Goal: Information Seeking & Learning: Check status

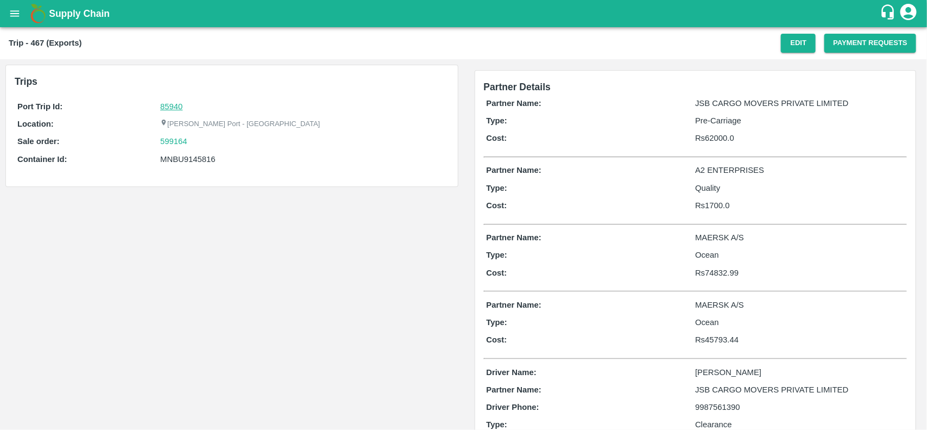
click at [170, 103] on link "85940" at bounding box center [171, 106] width 22 height 9
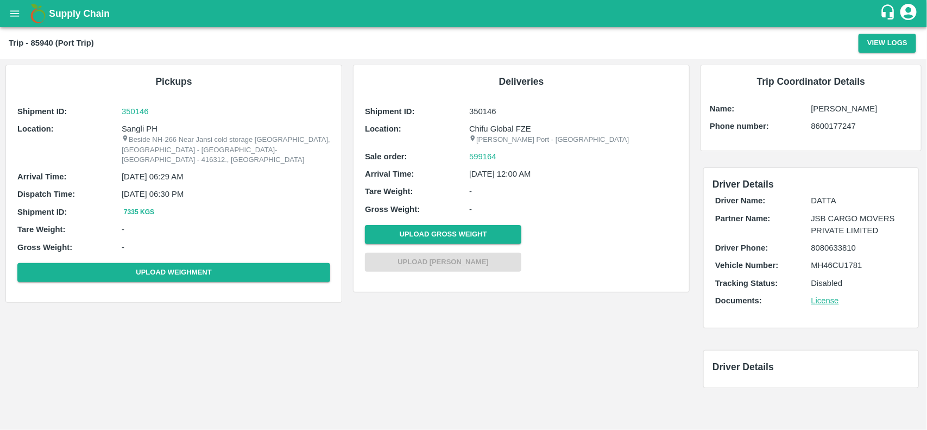
click at [142, 125] on p "Sangli PH" at bounding box center [226, 129] width 209 height 12
copy p "Sangli"
click at [142, 125] on p "Sangli PH" at bounding box center [226, 129] width 209 height 12
copy p "Sangli PH"
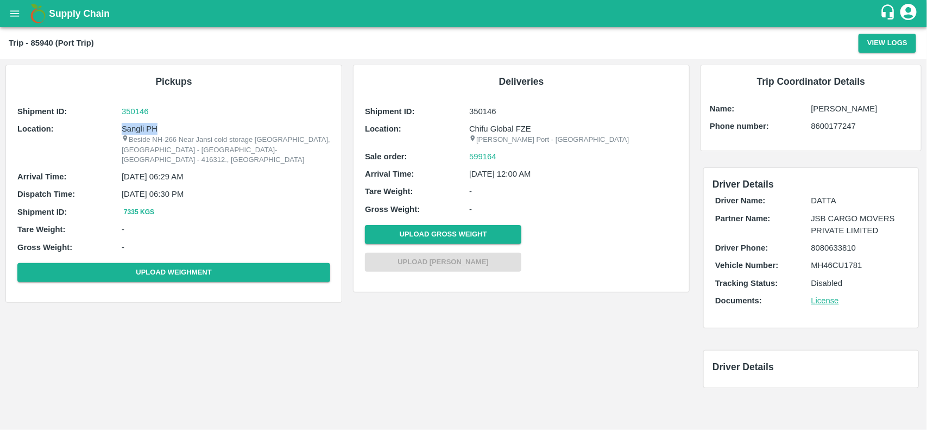
click at [142, 125] on p "Sangli PH" at bounding box center [226, 129] width 209 height 12
click at [140, 129] on p "Sangli PH" at bounding box center [226, 129] width 209 height 12
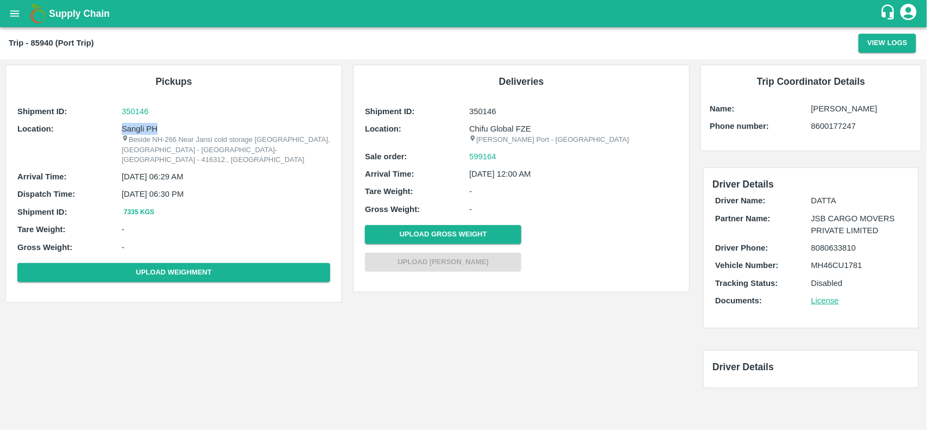
click at [139, 129] on p "Sangli PH" at bounding box center [226, 129] width 209 height 12
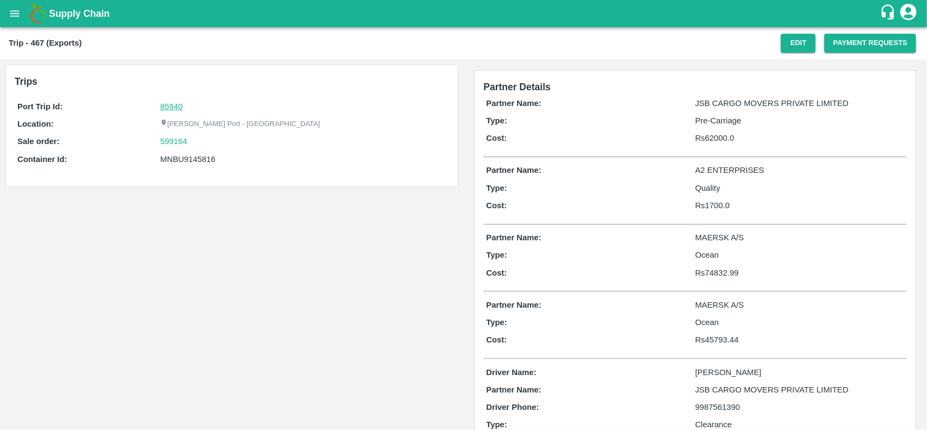
click at [171, 106] on link "85940" at bounding box center [171, 106] width 22 height 9
click at [197, 142] on div "599164" at bounding box center [303, 141] width 286 height 12
copy link "599164"
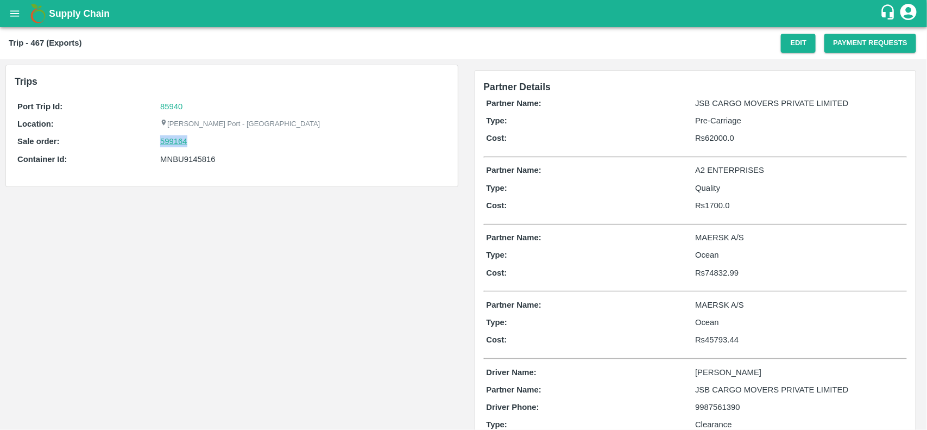
drag, startPoint x: 197, startPoint y: 142, endPoint x: 178, endPoint y: 142, distance: 19.0
click at [178, 142] on div "599164" at bounding box center [303, 141] width 286 height 12
click at [178, 142] on link "599164" at bounding box center [173, 141] width 27 height 12
click at [205, 170] on div "Port Trip Id: 85940 Location: Jawaharlal Nehru Port - Nhava Sheva Sale order: 5…" at bounding box center [232, 136] width 435 height 76
copy div "MNBU9145816"
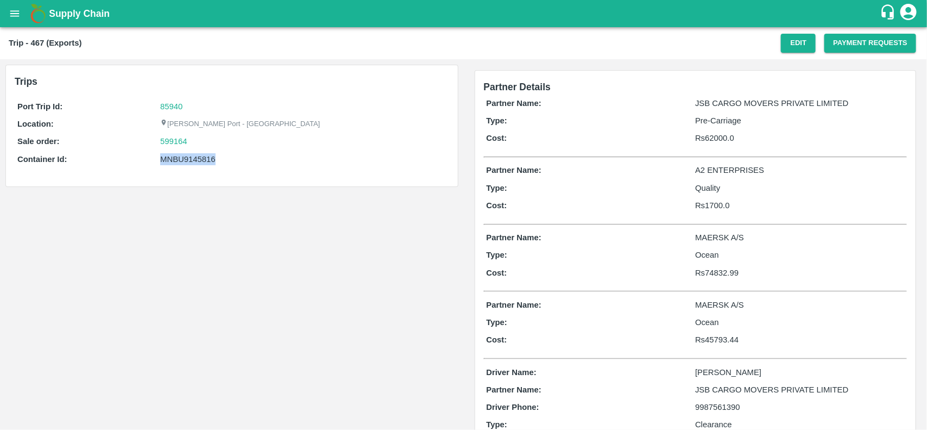
click at [205, 170] on div "Port Trip Id: 85940 Location: Jawaharlal Nehru Port - Nhava Sheva Sale order: 5…" at bounding box center [232, 136] width 435 height 76
click at [718, 235] on p "MAERSK A/S" at bounding box center [799, 237] width 209 height 12
copy p "MAERSK"
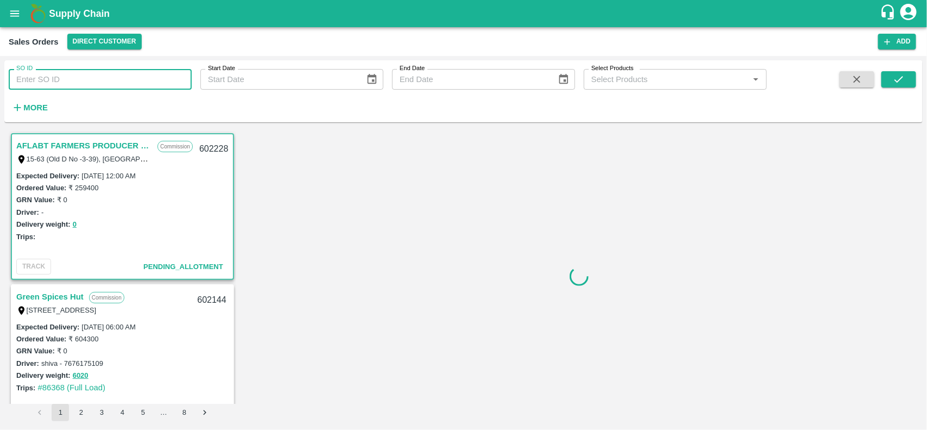
click at [107, 80] on input "SO ID" at bounding box center [100, 79] width 183 height 21
paste input "599164"
click at [107, 80] on input "SO ID" at bounding box center [100, 79] width 183 height 21
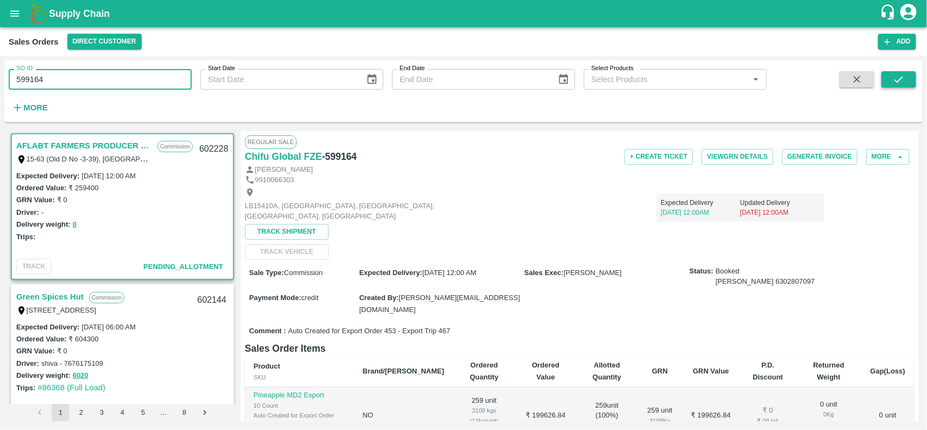
type input "599164"
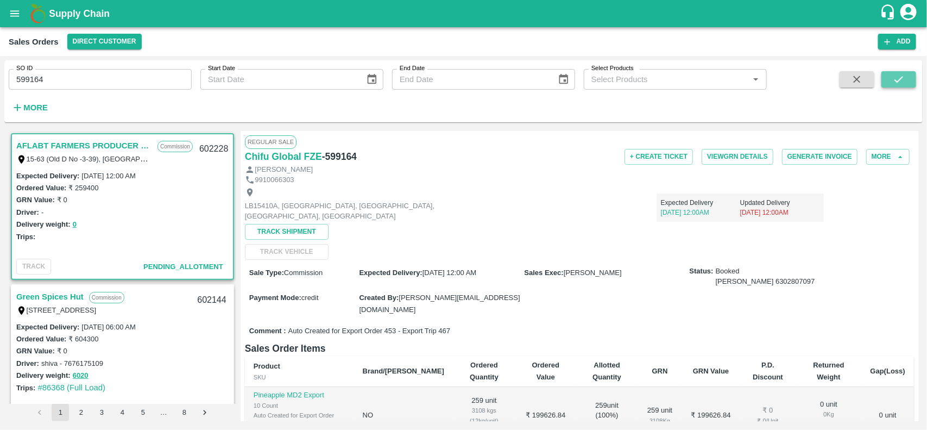
click at [898, 76] on icon "submit" at bounding box center [899, 79] width 12 height 12
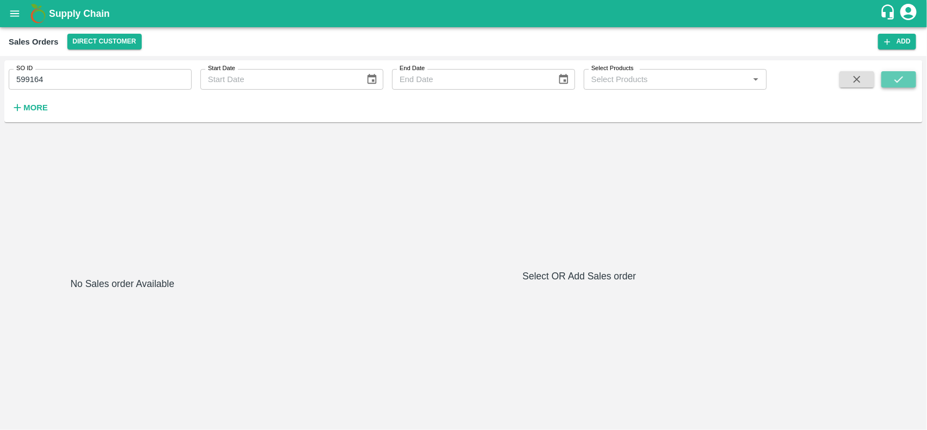
click at [895, 81] on icon "submit" at bounding box center [899, 79] width 12 height 12
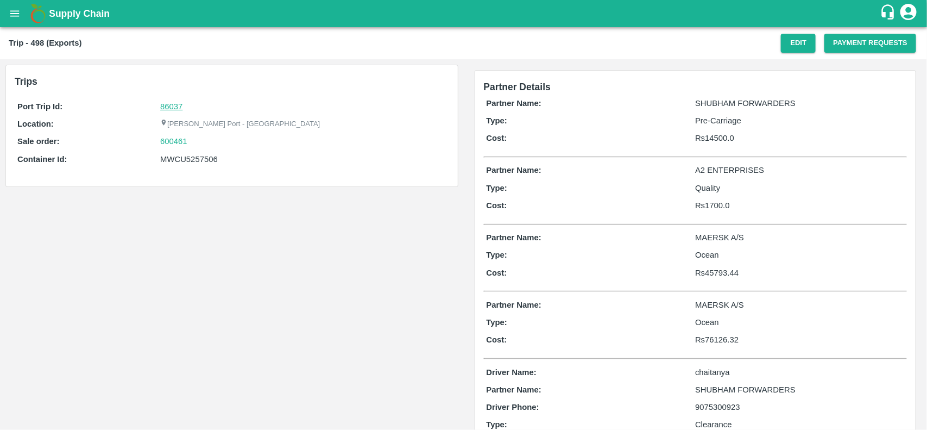
click at [171, 104] on link "86037" at bounding box center [171, 106] width 22 height 9
click at [194, 140] on div "600461" at bounding box center [303, 141] width 286 height 12
copy link "600461"
click at [194, 140] on div "600461" at bounding box center [303, 141] width 286 height 12
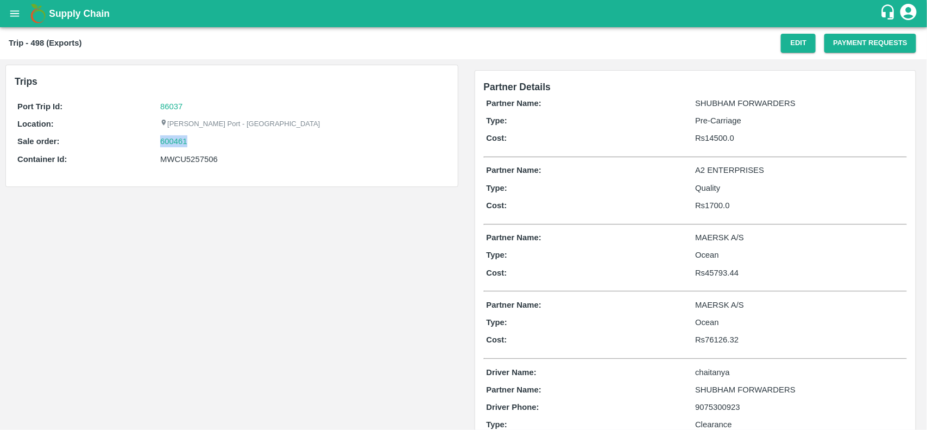
click at [194, 140] on div "600461" at bounding box center [303, 141] width 286 height 12
click at [166, 144] on link "600461" at bounding box center [173, 141] width 27 height 12
click at [200, 152] on div "Port Trip Id: 86037 Location: Jawaharlal Nehru Port - Nhava Sheva Sale order: 6…" at bounding box center [232, 136] width 435 height 76
copy div "MWCU5257506"
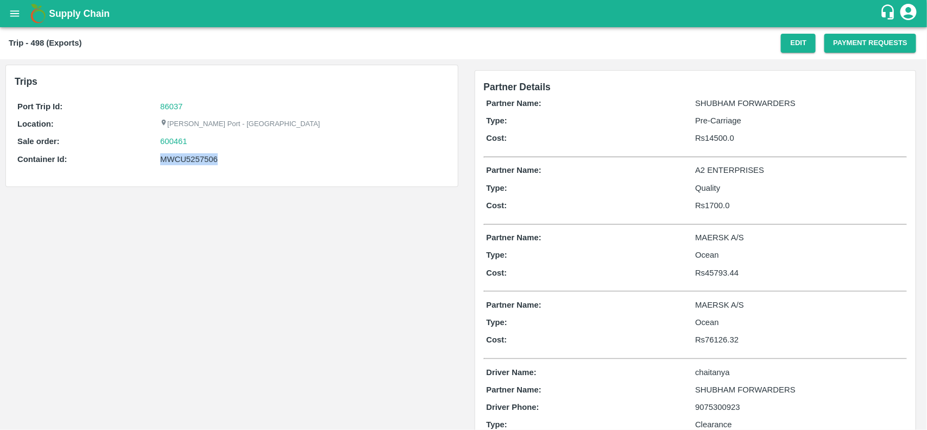
click at [200, 152] on div "Port Trip Id: 86037 Location: Jawaharlal Nehru Port - Nhava Sheva Sale order: 6…" at bounding box center [232, 136] width 435 height 76
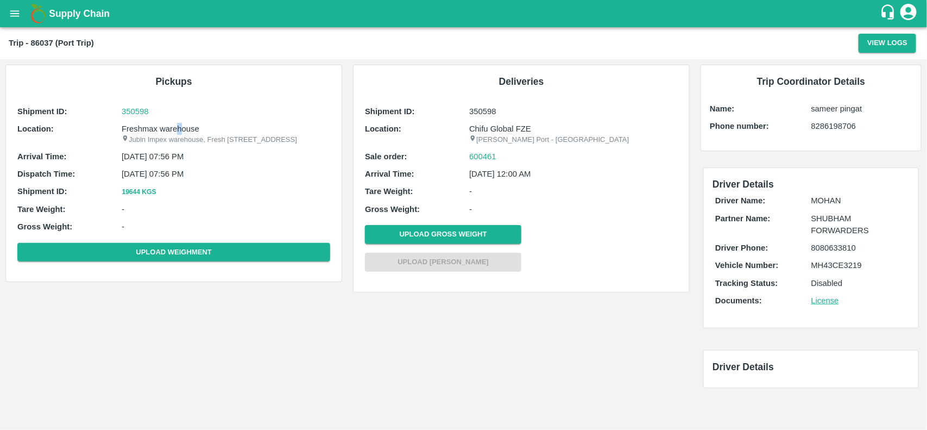
drag, startPoint x: 180, startPoint y: 133, endPoint x: 178, endPoint y: 126, distance: 7.4
click at [178, 126] on p "Freshmax warehouse" at bounding box center [226, 129] width 209 height 12
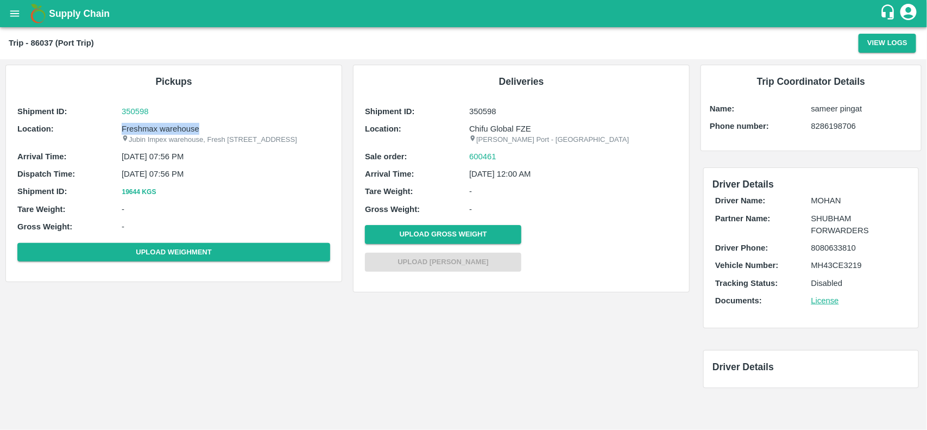
click at [178, 126] on p "Freshmax warehouse" at bounding box center [226, 129] width 209 height 12
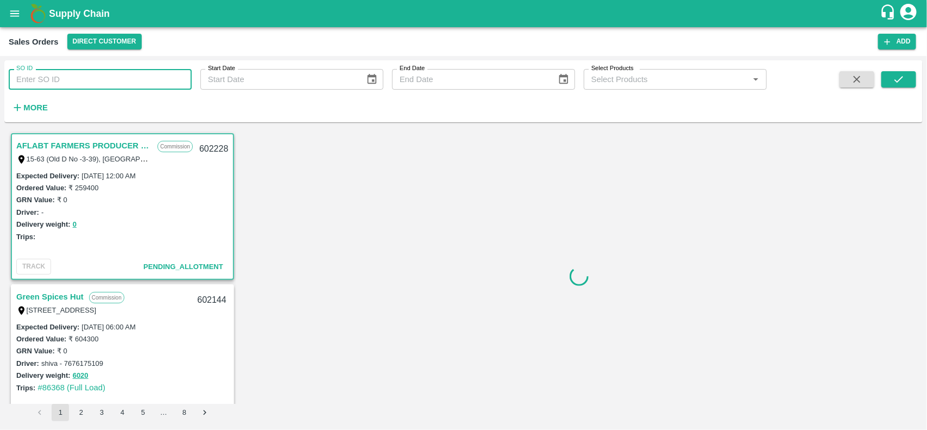
click at [158, 79] on input "SO ID" at bounding box center [100, 79] width 183 height 21
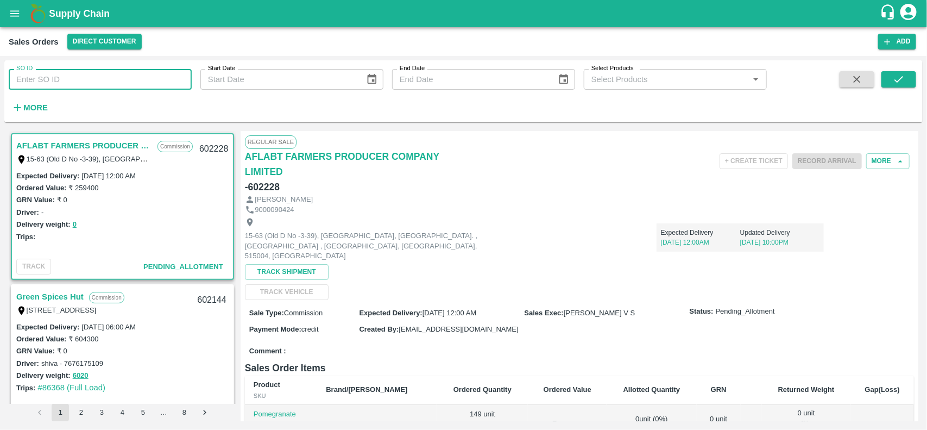
click at [158, 79] on input "SO ID" at bounding box center [100, 79] width 183 height 21
paste input "600461"
type input "600461"
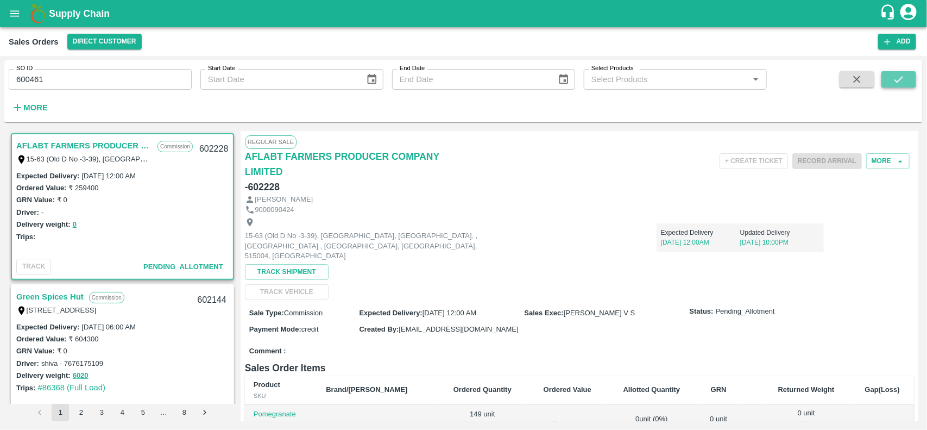
click at [892, 75] on button "submit" at bounding box center [899, 79] width 35 height 16
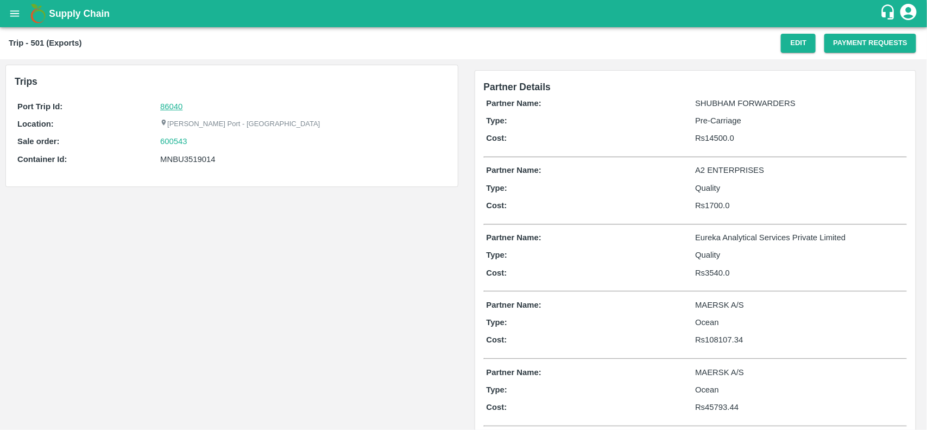
click at [167, 104] on link "86040" at bounding box center [171, 106] width 22 height 9
click at [202, 142] on div "600543" at bounding box center [303, 141] width 286 height 12
copy link
click at [202, 142] on div "600543" at bounding box center [303, 141] width 286 height 12
copy link "600543"
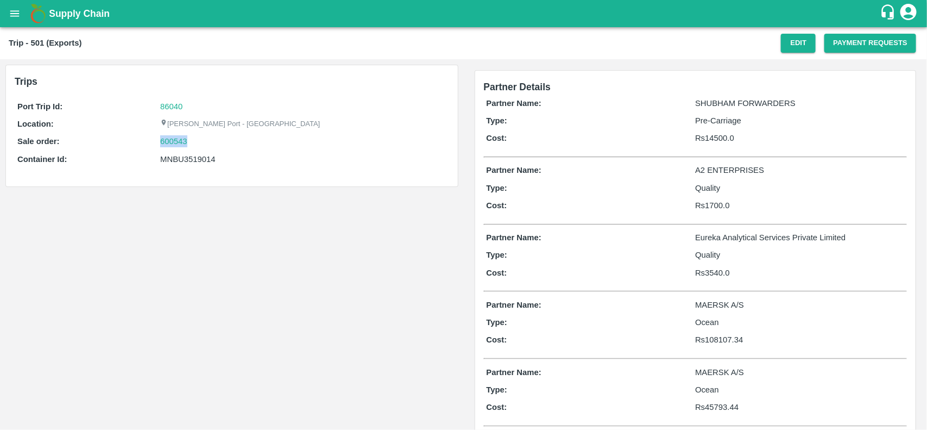
click at [202, 142] on div "600543" at bounding box center [303, 141] width 286 height 12
click at [165, 145] on link "600543" at bounding box center [173, 141] width 27 height 12
click at [189, 160] on div "MNBU3519014" at bounding box center [303, 159] width 286 height 12
copy div "MNBU3519014"
click at [189, 160] on div "MNBU3519014" at bounding box center [303, 159] width 286 height 12
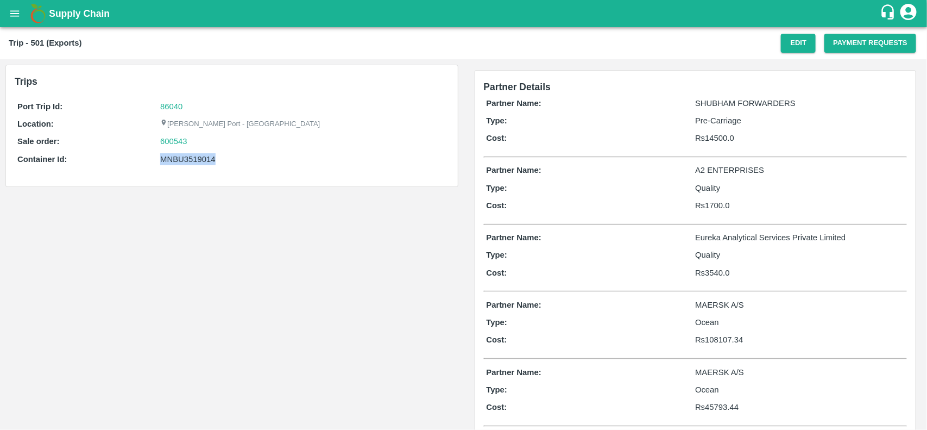
copy div "MNBU3519014"
click at [189, 160] on div "MNBU3519014" at bounding box center [303, 159] width 286 height 12
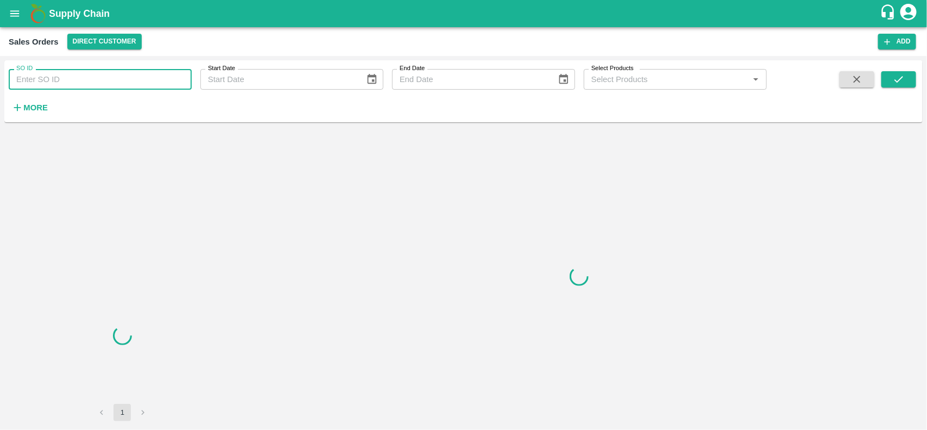
click at [123, 77] on input "SO ID" at bounding box center [100, 79] width 183 height 21
paste input "600543"
click at [123, 77] on input "600543" at bounding box center [100, 79] width 183 height 21
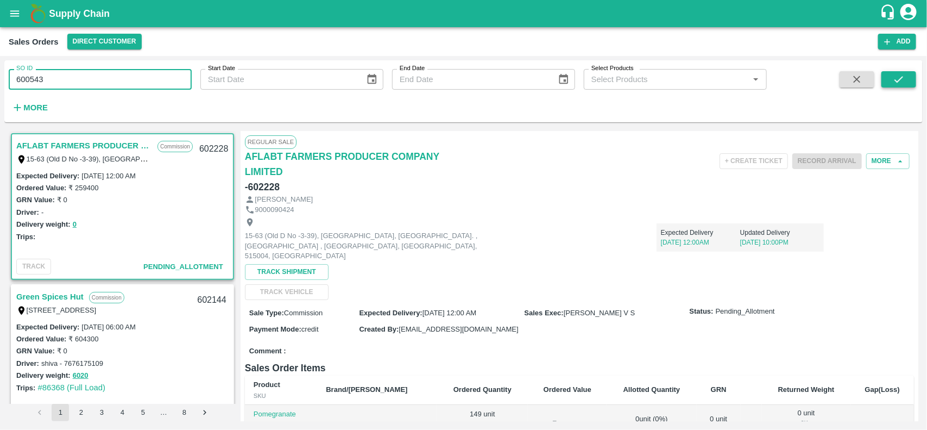
type input "600543"
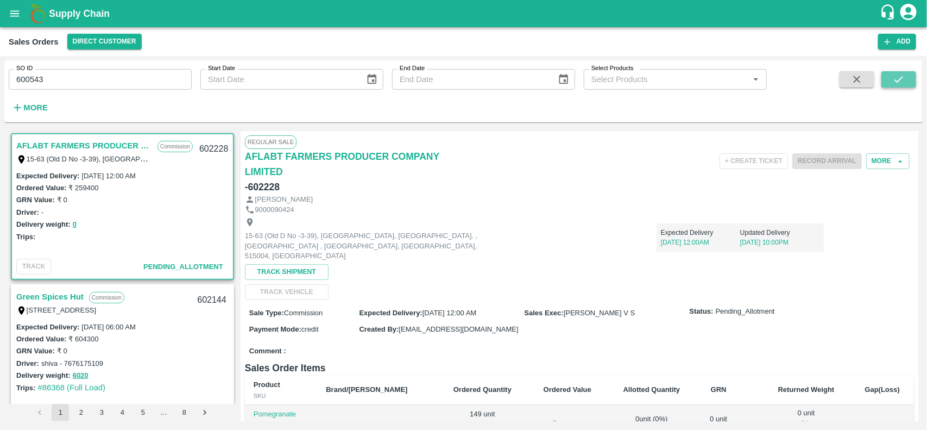
click at [901, 80] on icon "submit" at bounding box center [899, 79] width 12 height 12
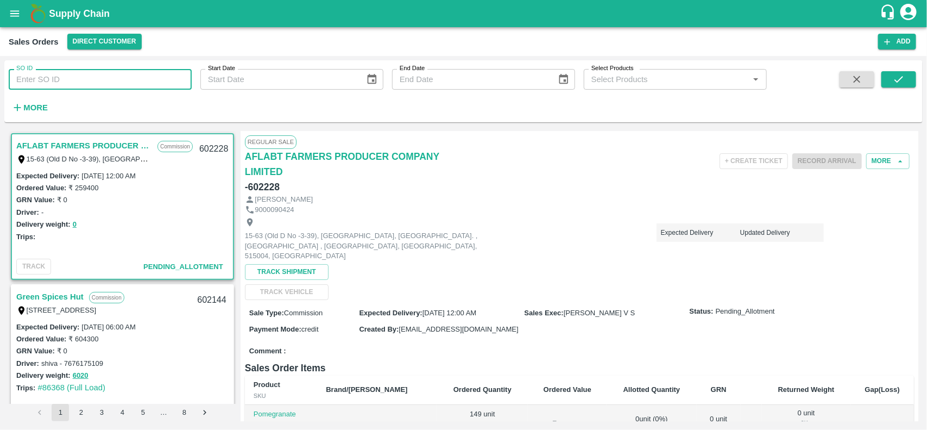
click at [84, 74] on input "SO ID" at bounding box center [100, 79] width 183 height 21
paste input "600543"
click at [84, 74] on input "600543" at bounding box center [100, 79] width 183 height 21
type input "600543"
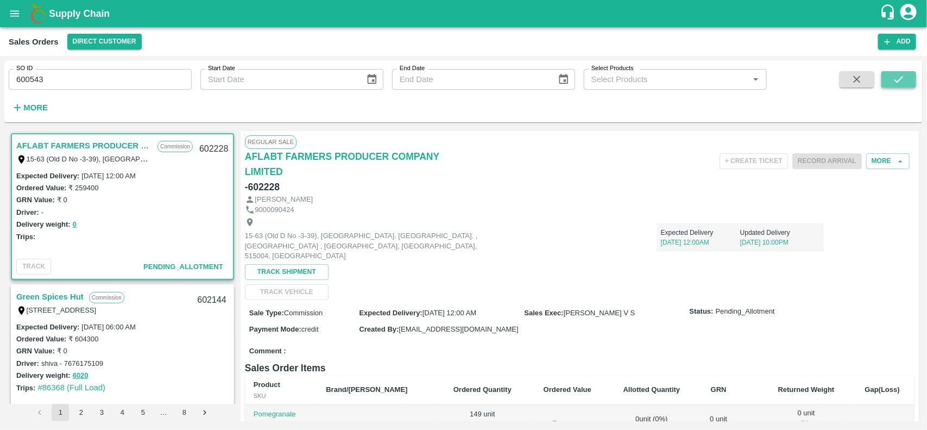
click at [900, 77] on icon "submit" at bounding box center [899, 79] width 12 height 12
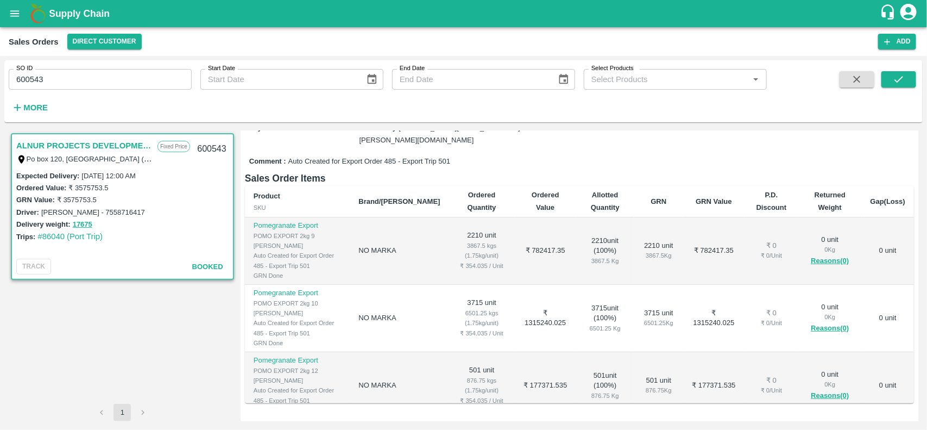
scroll to position [106, 0]
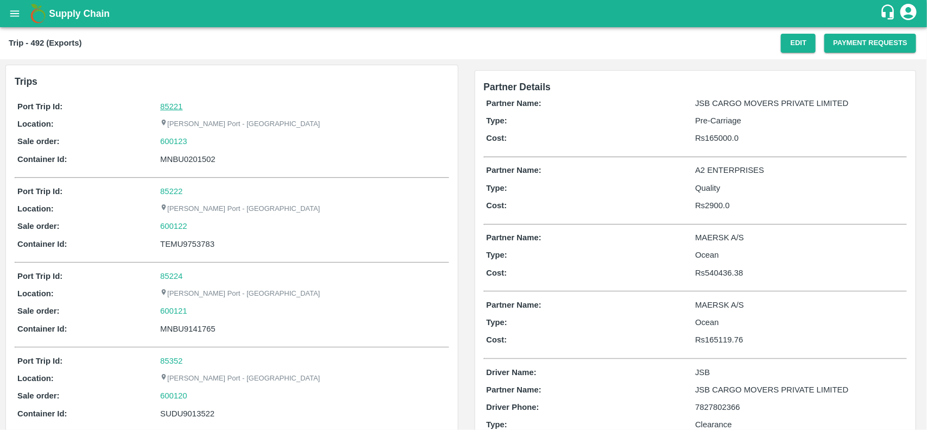
click at [179, 102] on link "85221" at bounding box center [171, 106] width 22 height 9
click at [205, 142] on div "600123" at bounding box center [303, 141] width 286 height 12
copy link
click at [205, 142] on div "600123" at bounding box center [303, 141] width 286 height 12
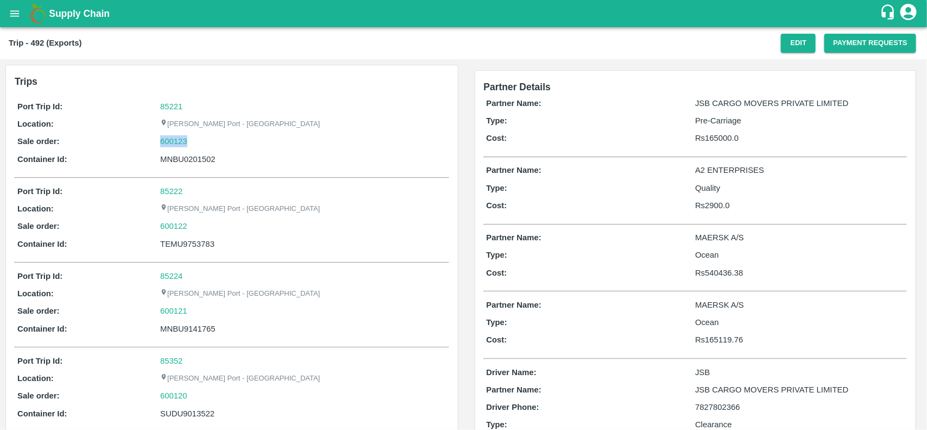
copy link "600123"
drag, startPoint x: 205, startPoint y: 142, endPoint x: 161, endPoint y: 137, distance: 43.7
click at [161, 137] on div "600123" at bounding box center [303, 141] width 286 height 12
click at [161, 137] on link "600123" at bounding box center [173, 141] width 27 height 12
click at [707, 232] on p "MAERSK A/S" at bounding box center [799, 237] width 209 height 12
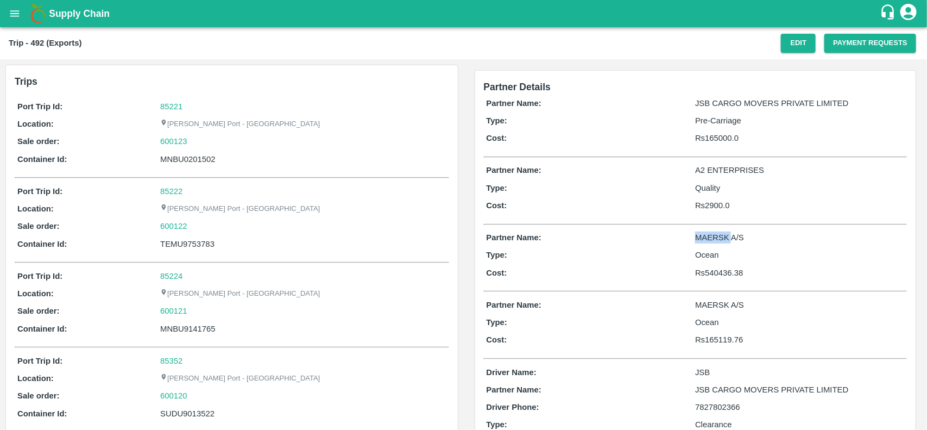
copy p "MAERSK"
click at [707, 232] on p "MAERSK A/S" at bounding box center [799, 237] width 209 height 12
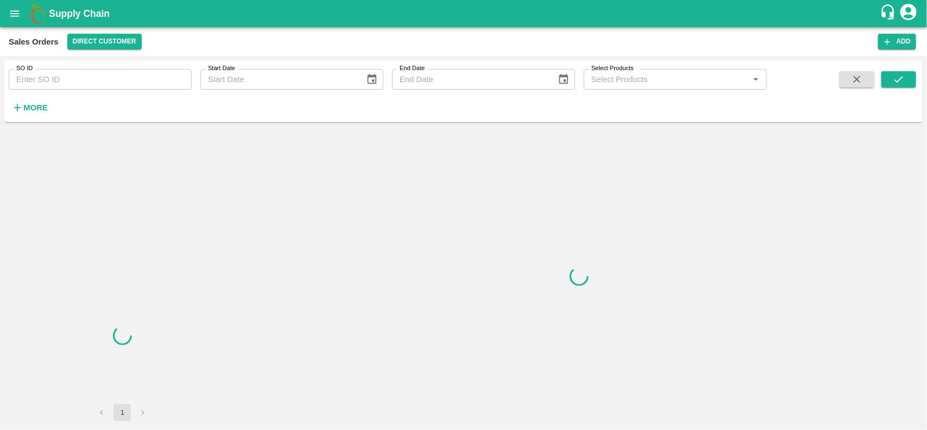
click at [150, 77] on input "SO ID" at bounding box center [100, 79] width 183 height 21
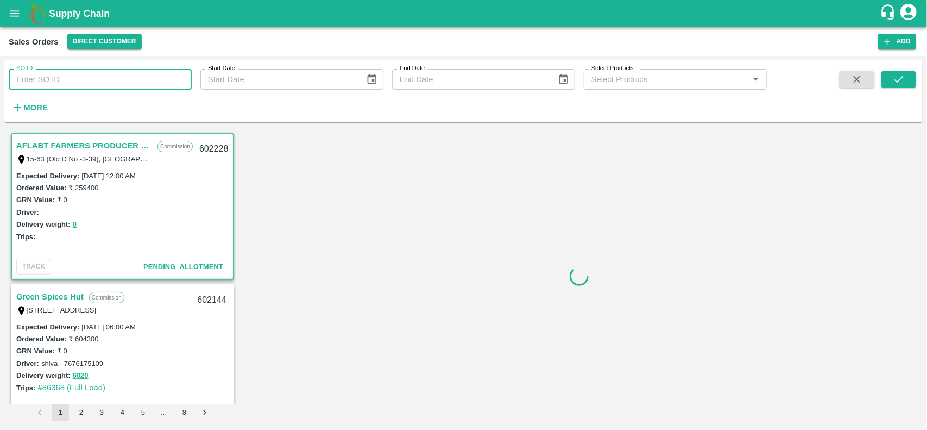
click at [150, 77] on input "SO ID" at bounding box center [100, 79] width 183 height 21
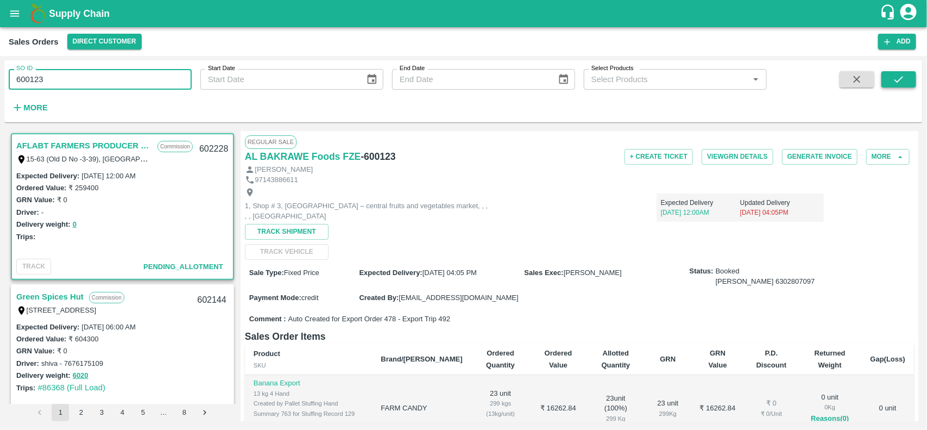
type input "600123"
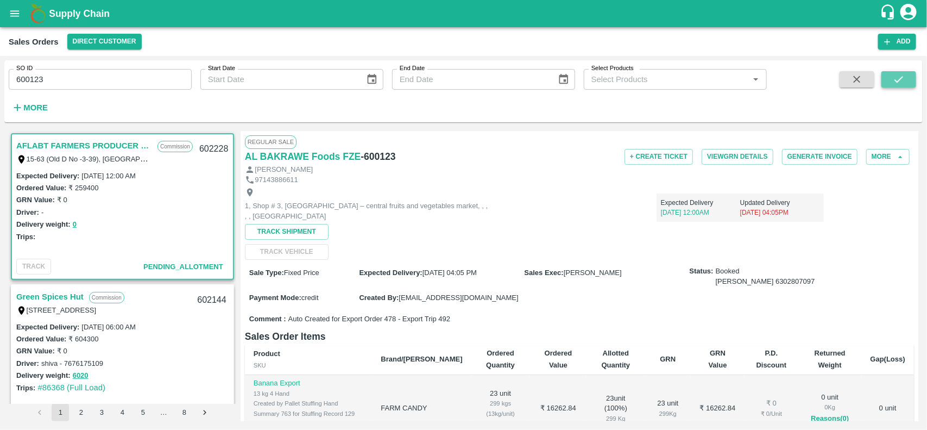
click at [889, 71] on button "submit" at bounding box center [899, 79] width 35 height 16
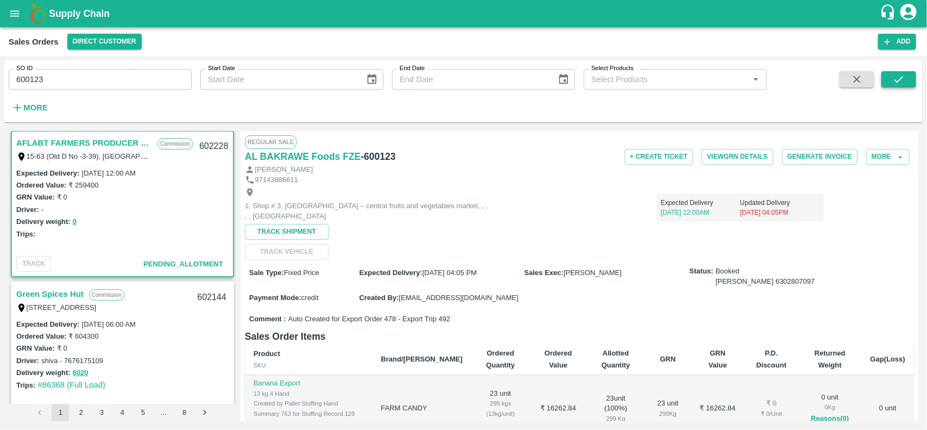
click at [889, 71] on button "submit" at bounding box center [899, 79] width 35 height 16
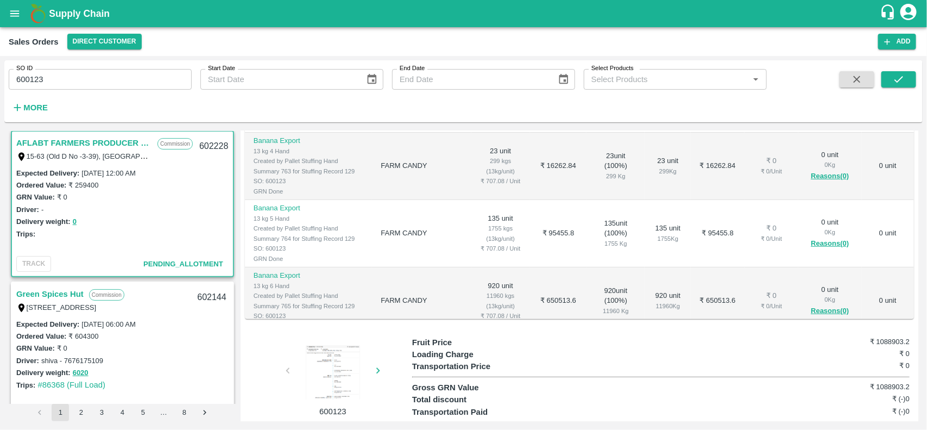
scroll to position [267, 0]
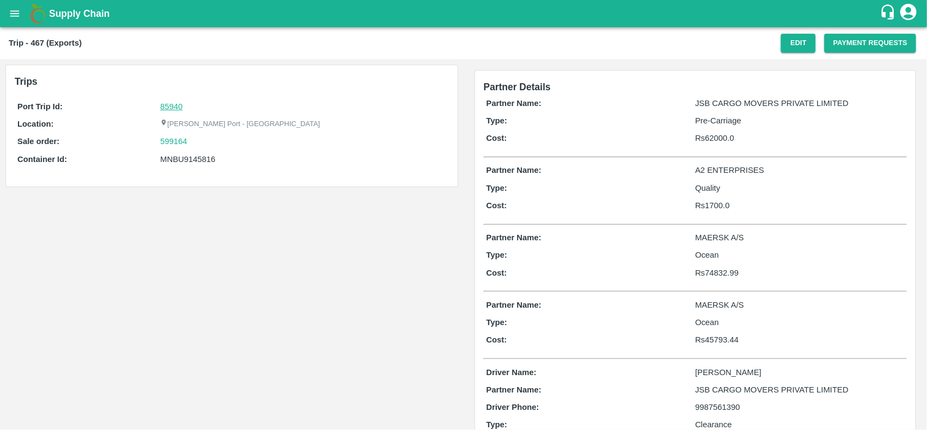
click at [173, 103] on link "85940" at bounding box center [171, 106] width 22 height 9
click at [195, 137] on div "599164" at bounding box center [303, 141] width 286 height 12
copy link
click at [195, 137] on div "599164" at bounding box center [303, 141] width 286 height 12
copy link "599164"
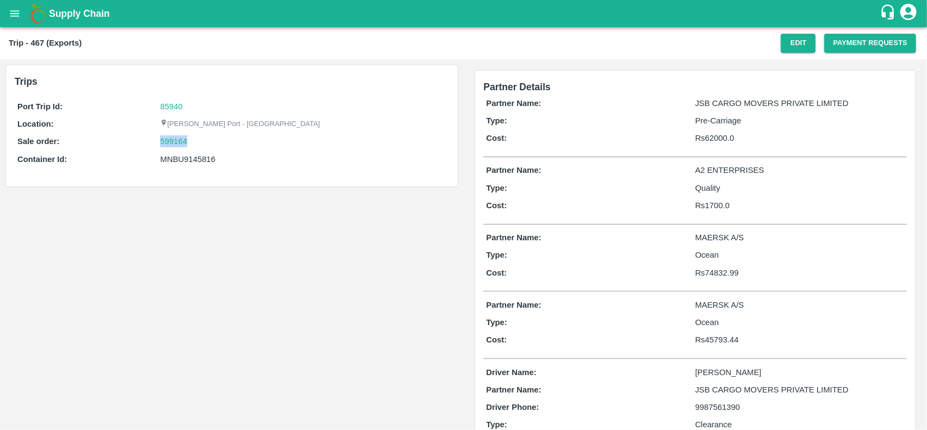
click at [195, 137] on div "599164" at bounding box center [303, 141] width 286 height 12
drag, startPoint x: 195, startPoint y: 137, endPoint x: 181, endPoint y: 139, distance: 13.8
click at [181, 139] on div "599164" at bounding box center [303, 141] width 286 height 12
click at [181, 139] on link "599164" at bounding box center [173, 141] width 27 height 12
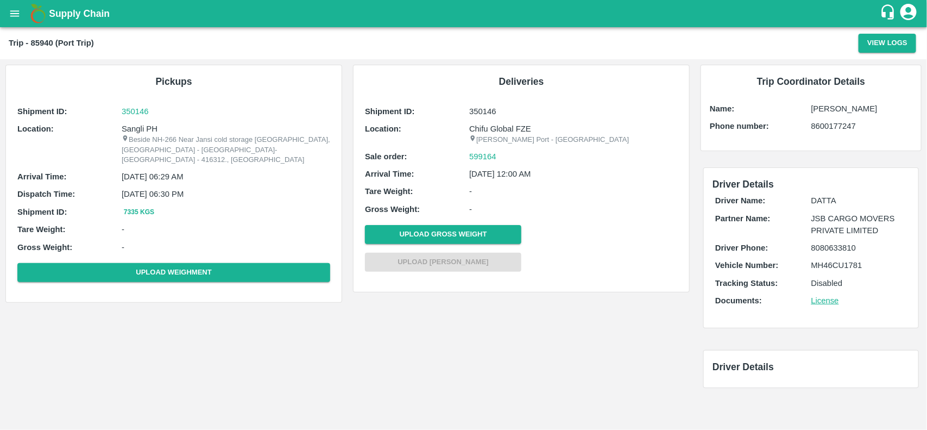
click at [136, 131] on p "Sangli PH" at bounding box center [226, 129] width 209 height 12
copy p "Sangli PH"
click at [136, 131] on p "Sangli PH" at bounding box center [226, 129] width 209 height 12
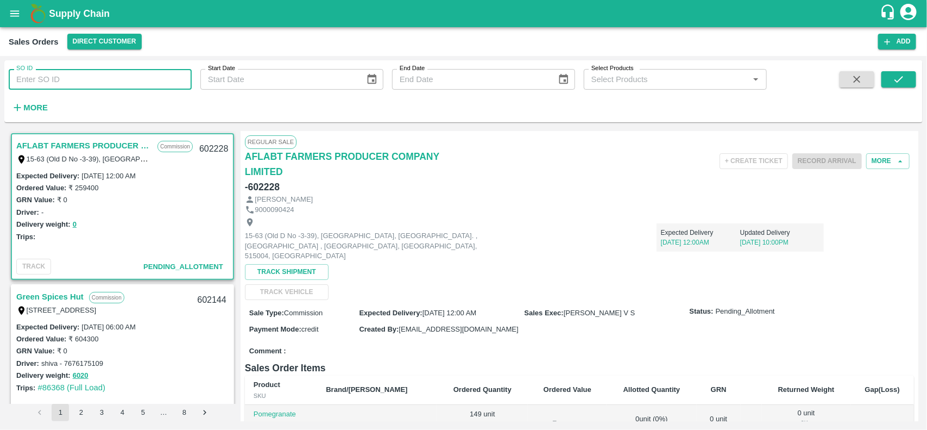
click at [114, 79] on input "SO ID" at bounding box center [100, 79] width 183 height 21
paste input "599164"
type input "599164"
click at [898, 88] on span at bounding box center [899, 93] width 35 height 45
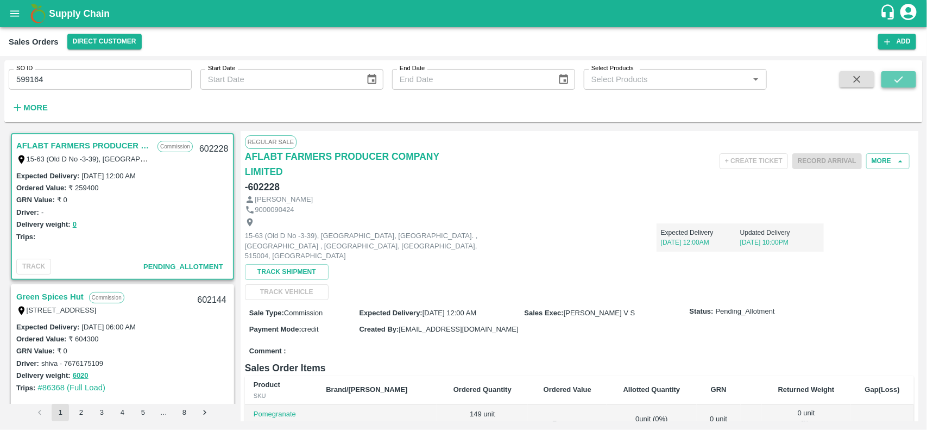
click at [906, 76] on button "submit" at bounding box center [899, 79] width 35 height 16
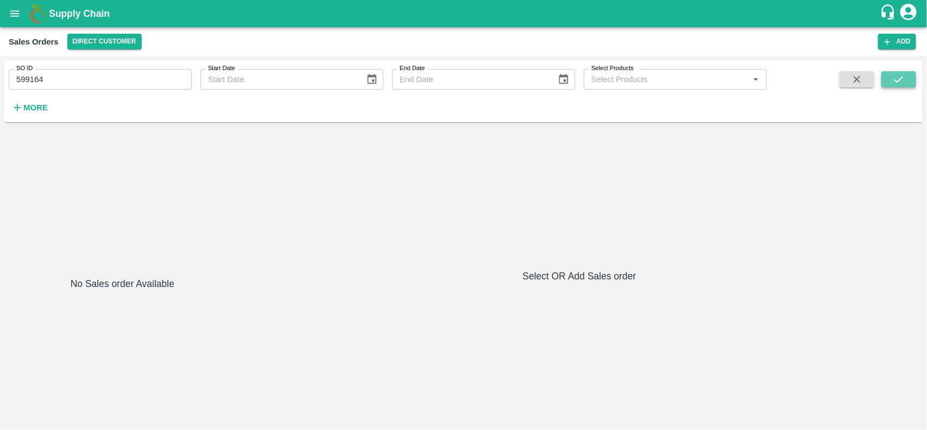
click at [909, 84] on button "submit" at bounding box center [899, 79] width 35 height 16
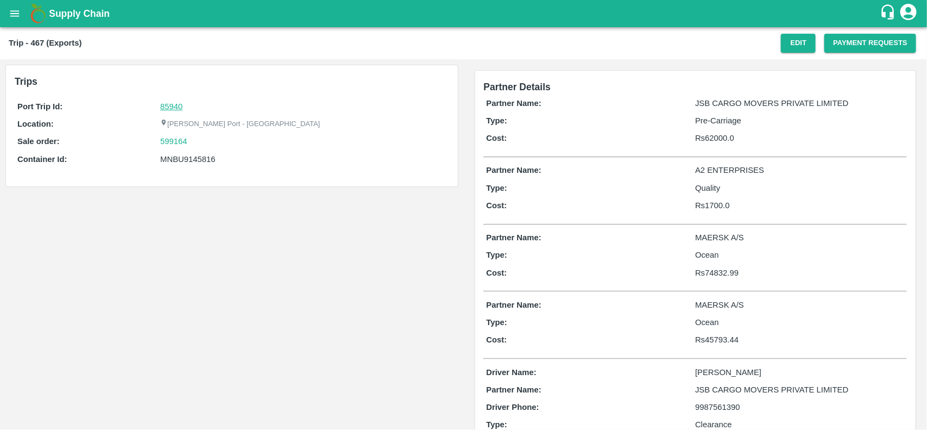
click at [172, 102] on link "85940" at bounding box center [171, 106] width 22 height 9
click at [196, 139] on div "599164" at bounding box center [303, 141] width 286 height 12
copy link "599164"
click at [196, 139] on div "599164" at bounding box center [303, 141] width 286 height 12
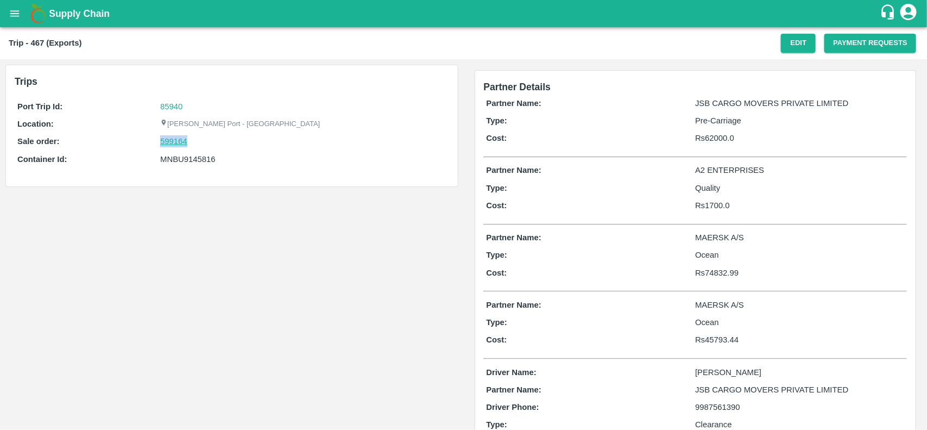
click at [178, 140] on link "599164" at bounding box center [173, 141] width 27 height 12
click at [184, 163] on div "MNBU9145816" at bounding box center [303, 159] width 286 height 12
copy div "MNBU9145816"
click at [184, 163] on div "MNBU9145816" at bounding box center [303, 159] width 286 height 12
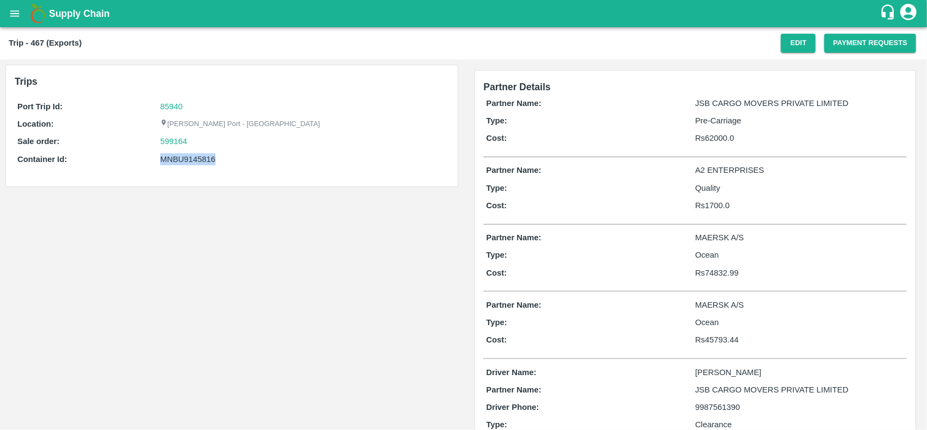
click at [207, 159] on div "MNBU9145816" at bounding box center [303, 159] width 286 height 12
click at [711, 238] on p "MAERSK A/S" at bounding box center [799, 237] width 209 height 12
copy p "MAERSK"
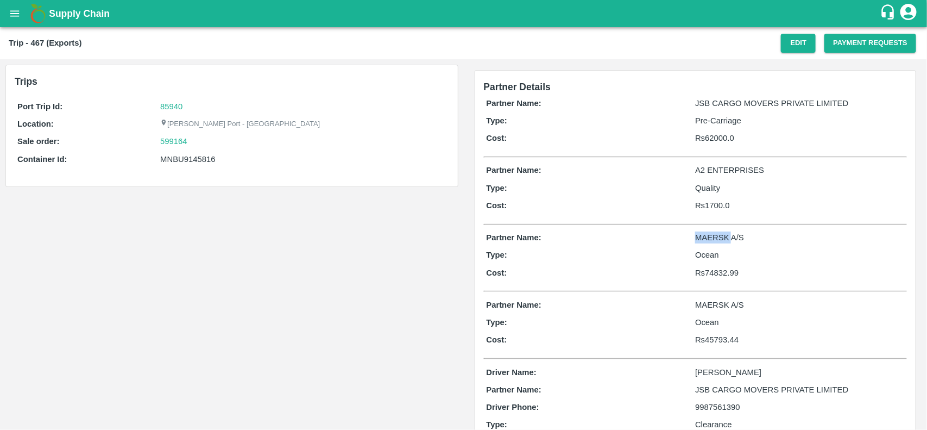
click at [711, 238] on p "MAERSK A/S" at bounding box center [799, 237] width 209 height 12
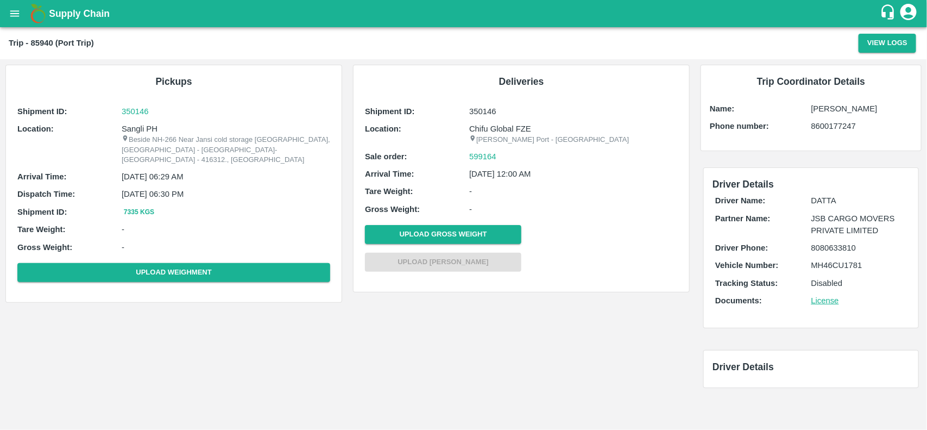
click at [134, 129] on p "Sangli PH" at bounding box center [226, 129] width 209 height 12
copy p "Sangli"
click at [134, 129] on p "Sangli PH" at bounding box center [226, 129] width 209 height 12
copy p "Sangli PH"
click at [134, 129] on p "Sangli PH" at bounding box center [226, 129] width 209 height 12
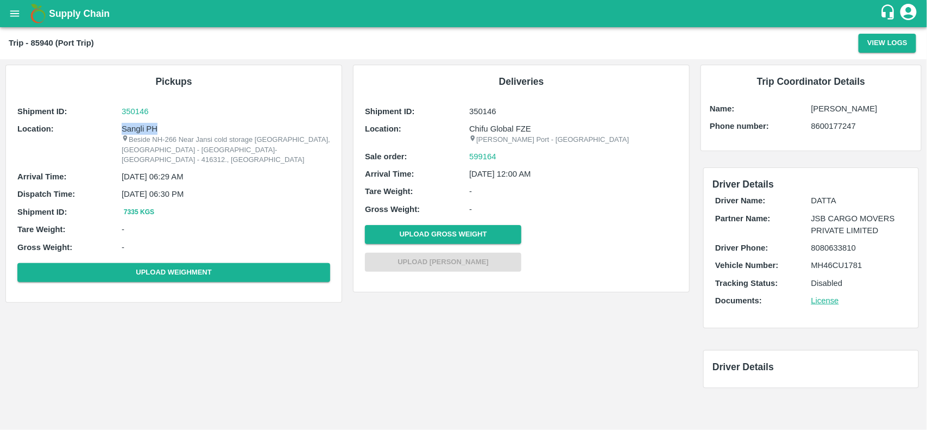
click at [134, 129] on p "Sangli PH" at bounding box center [226, 129] width 209 height 12
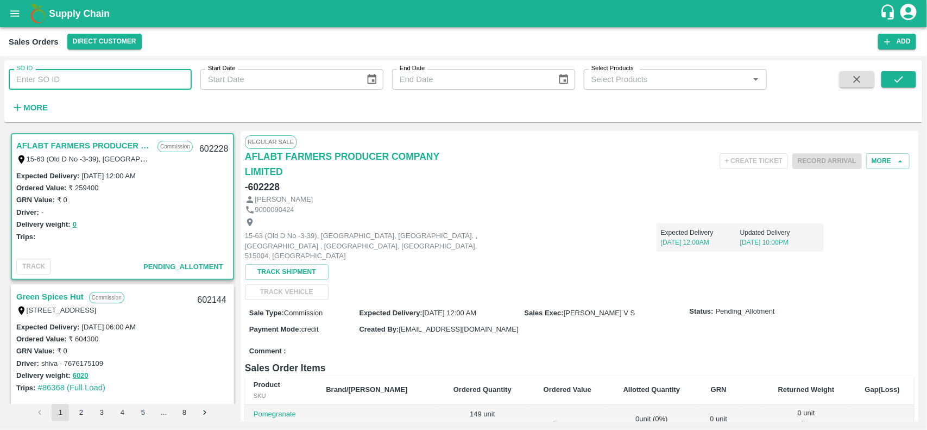
click at [72, 74] on input "SO ID" at bounding box center [100, 79] width 183 height 21
paste input "599164"
click at [72, 74] on input "599164" at bounding box center [100, 79] width 183 height 21
type input "599164"
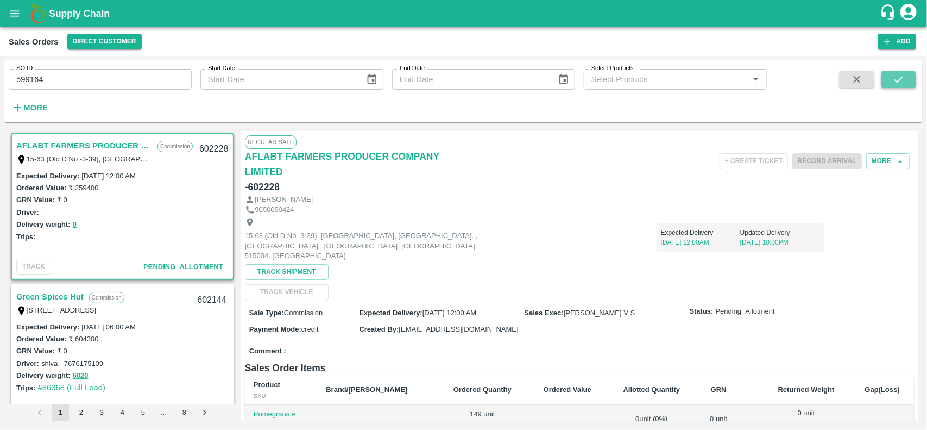
click at [900, 83] on icon "submit" at bounding box center [899, 79] width 12 height 12
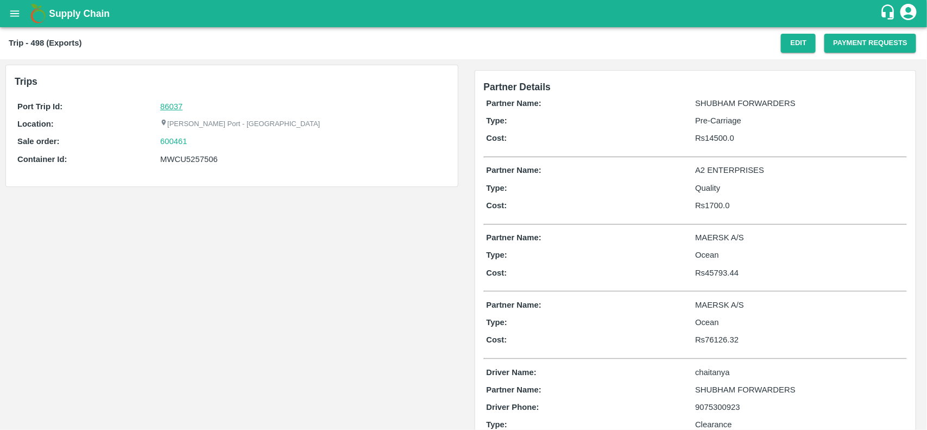
click at [171, 104] on link "86037" at bounding box center [171, 106] width 22 height 9
click at [206, 145] on div "600461" at bounding box center [303, 141] width 286 height 12
copy link "600461"
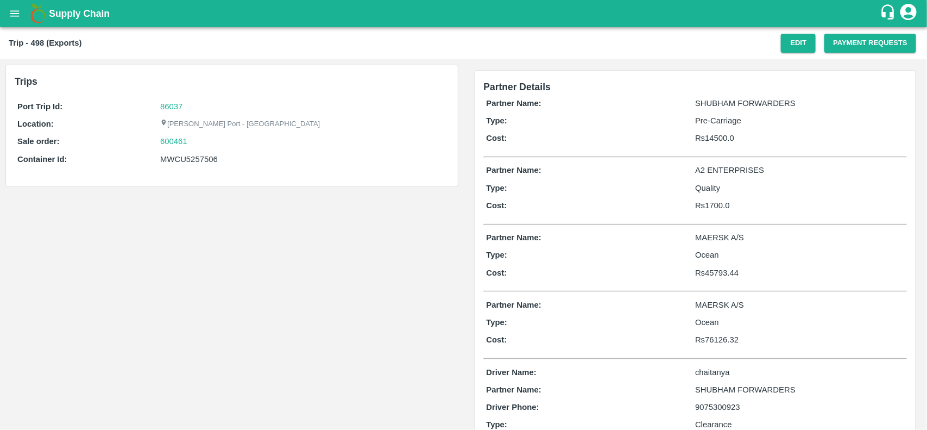
click at [158, 145] on p "Sale order:" at bounding box center [88, 141] width 143 height 12
click at [167, 142] on link "600461" at bounding box center [173, 141] width 27 height 12
click at [197, 159] on div "MWCU5257506" at bounding box center [303, 159] width 286 height 12
copy div "MWCU5257506"
click at [197, 159] on div "MWCU5257506" at bounding box center [303, 159] width 286 height 12
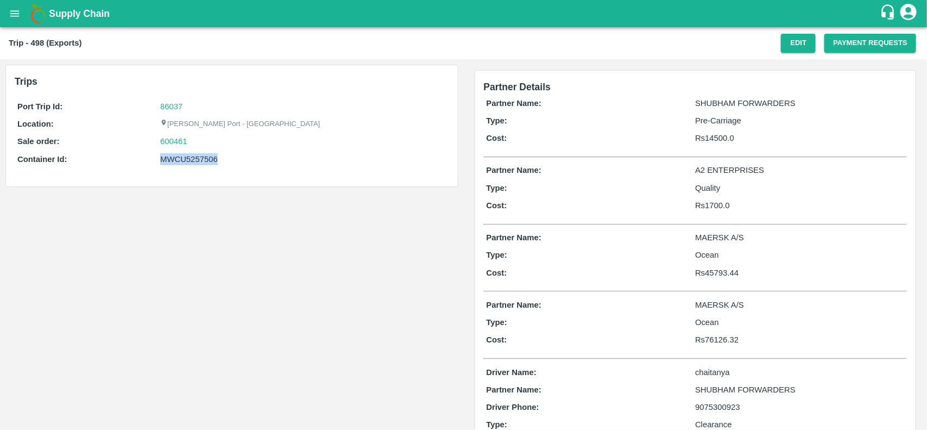
copy div "MWCU5257506"
click at [197, 159] on div "MWCU5257506" at bounding box center [303, 159] width 286 height 12
click at [713, 235] on p "MAERSK A/S" at bounding box center [799, 237] width 209 height 12
copy p "MAERSK"
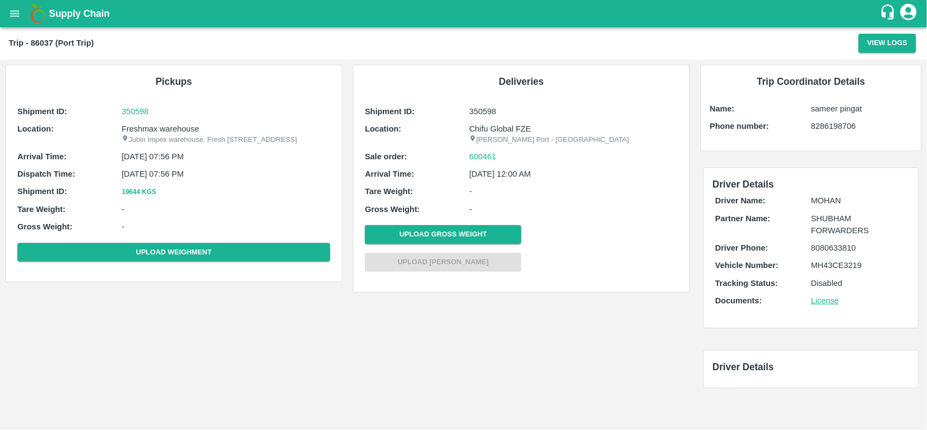
click at [178, 131] on p "Freshmax warehouse" at bounding box center [226, 129] width 209 height 12
copy p "warehouse"
copy p "Freshmax warehouse"
click at [178, 131] on p "Freshmax warehouse" at bounding box center [226, 129] width 209 height 12
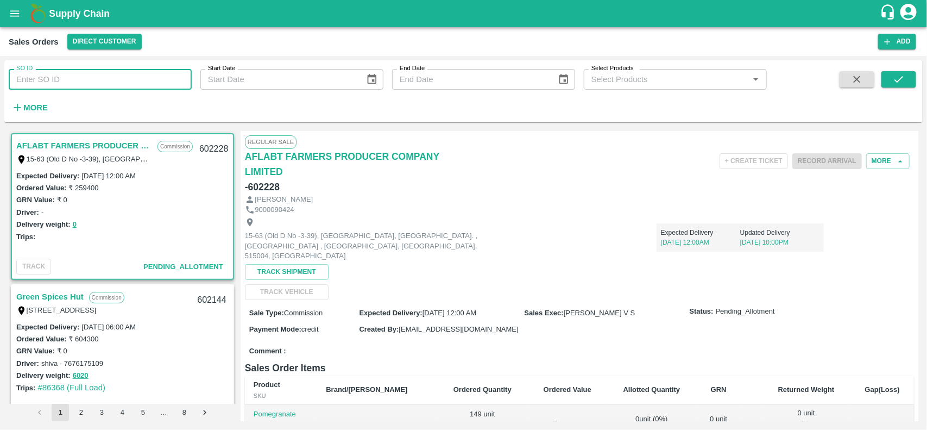
click at [92, 78] on input "SO ID" at bounding box center [100, 79] width 183 height 21
paste input "600461"
click at [92, 78] on input "600461" at bounding box center [100, 79] width 183 height 21
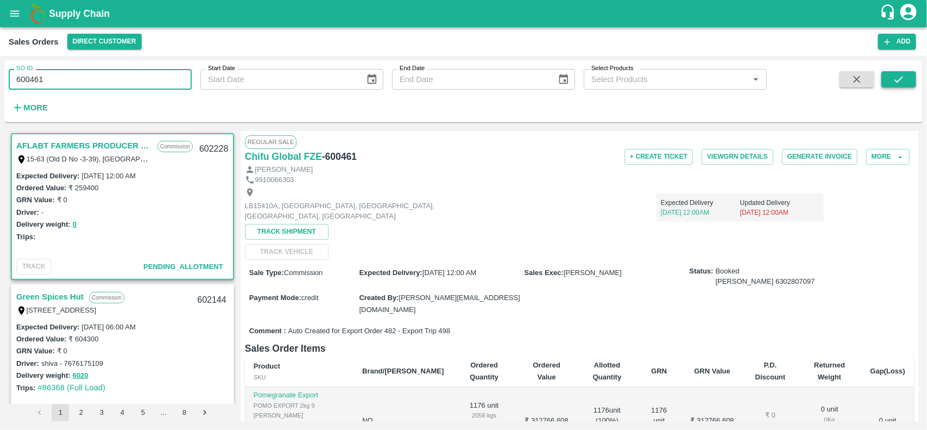
type input "600461"
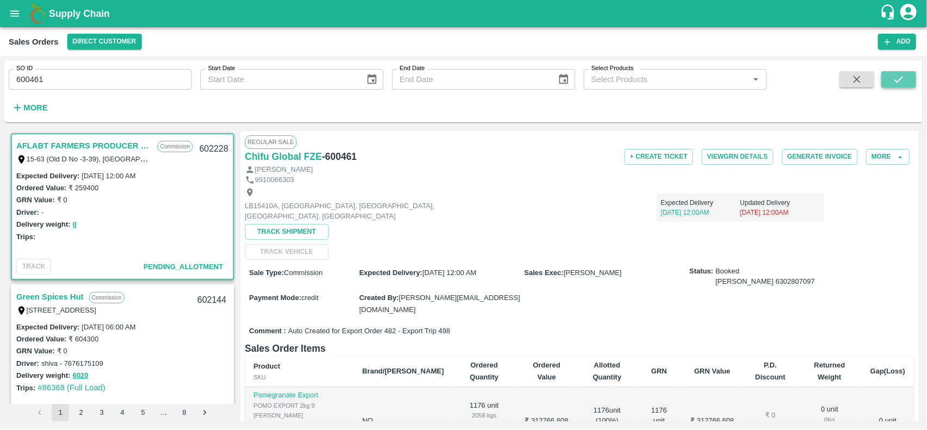
click at [898, 72] on button "submit" at bounding box center [899, 79] width 35 height 16
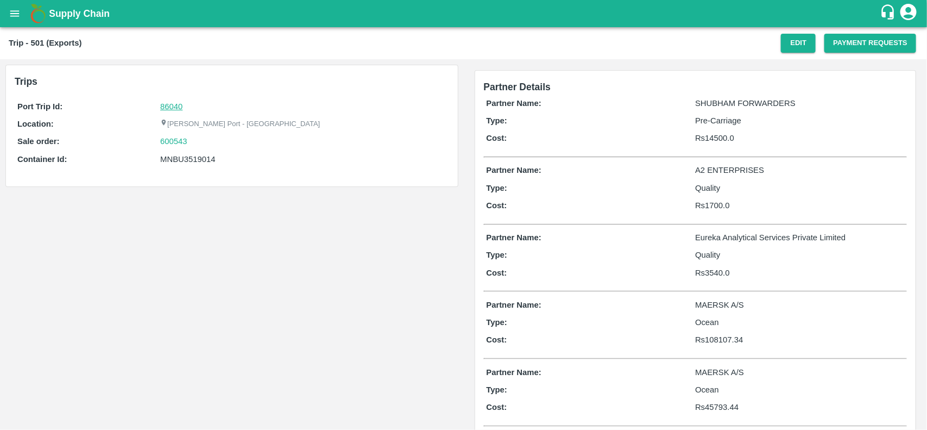
click at [179, 106] on link "86040" at bounding box center [171, 106] width 22 height 9
click at [206, 137] on div "600543" at bounding box center [303, 141] width 286 height 12
copy link
click at [206, 137] on div "600543" at bounding box center [303, 141] width 286 height 12
copy link "600543"
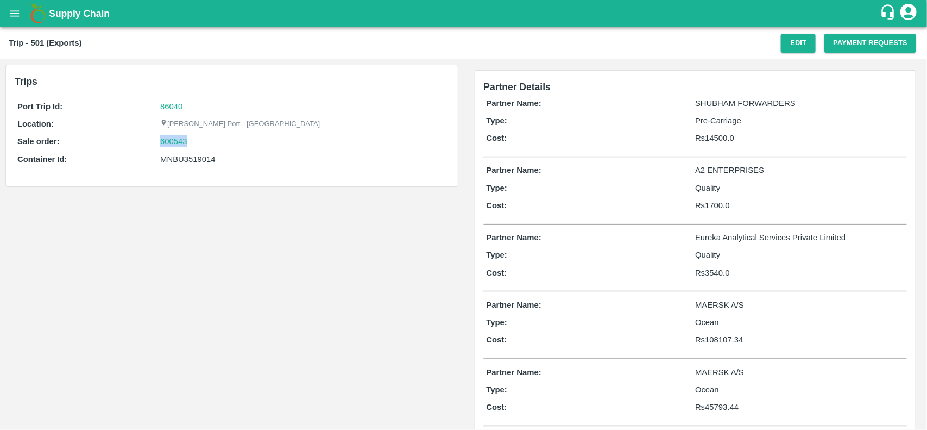
click at [206, 137] on div "600543" at bounding box center [303, 141] width 286 height 12
click at [166, 136] on link "600543" at bounding box center [173, 141] width 27 height 12
click at [199, 161] on div "MNBU3519014" at bounding box center [303, 159] width 286 height 12
copy div "MNBU3519014"
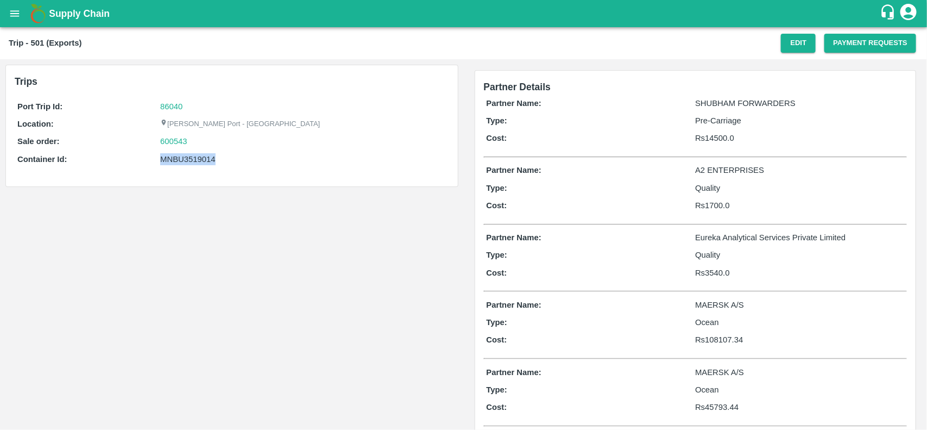
click at [199, 161] on div "MNBU3519014" at bounding box center [303, 159] width 286 height 12
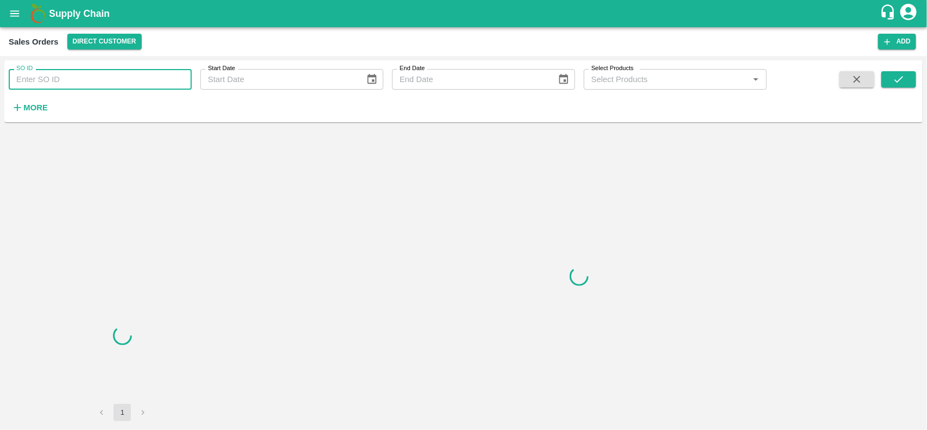
click at [124, 78] on input "SO ID" at bounding box center [100, 79] width 183 height 21
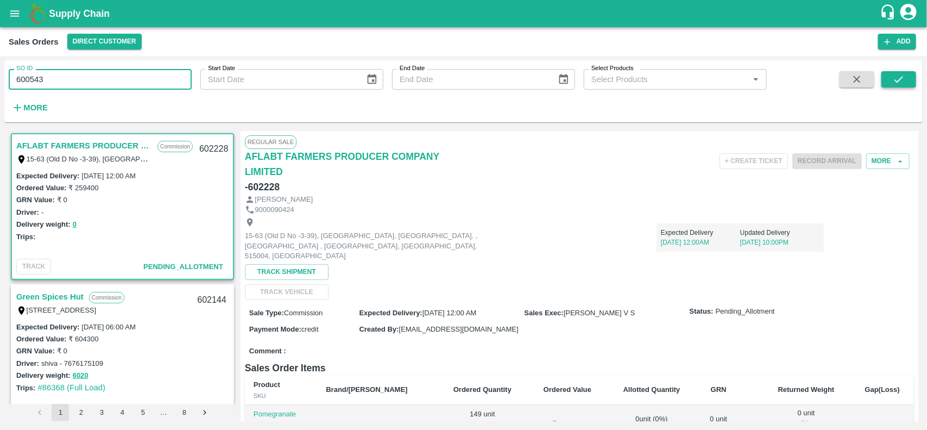
type input "600543"
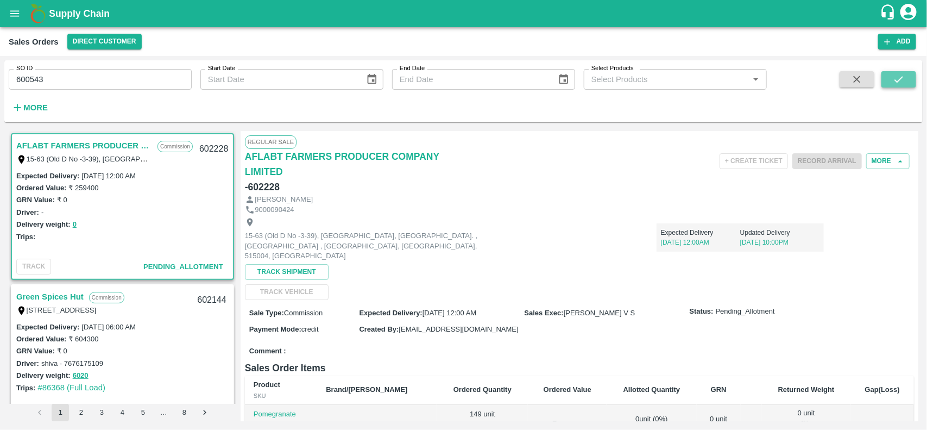
click at [900, 73] on icon "submit" at bounding box center [899, 79] width 12 height 12
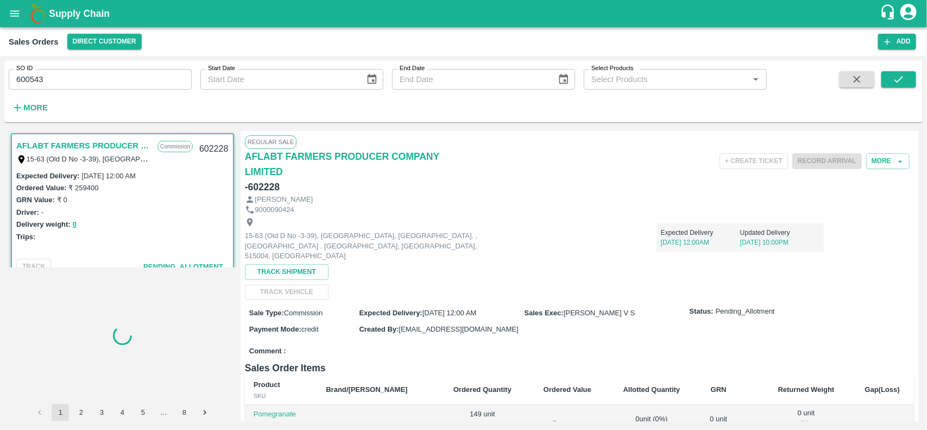
scroll to position [3, 0]
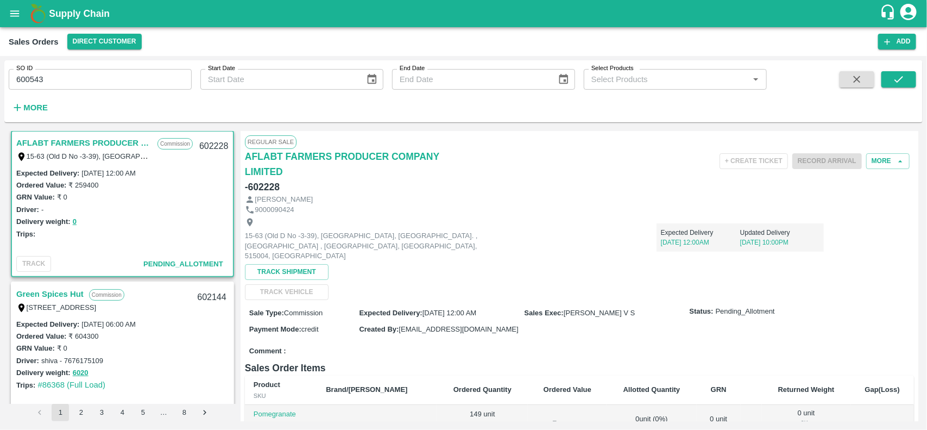
click at [177, 74] on input "600543" at bounding box center [100, 79] width 183 height 21
paste input "text"
type input "600543"
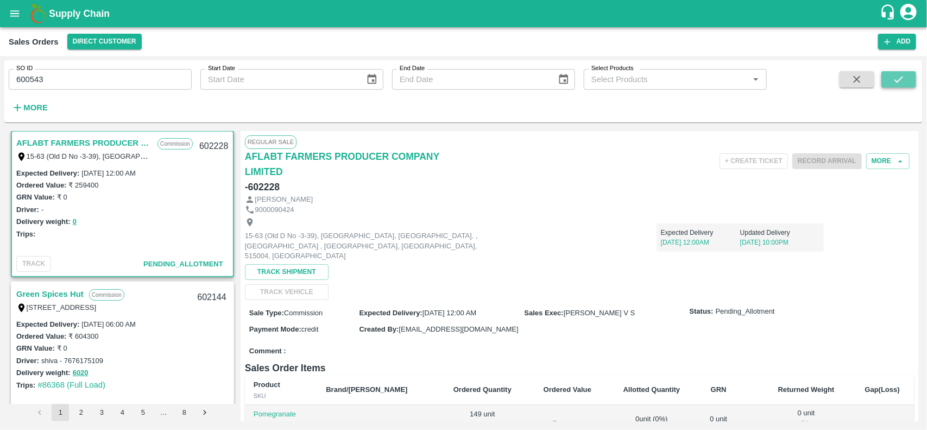
click at [905, 75] on icon "submit" at bounding box center [899, 79] width 12 height 12
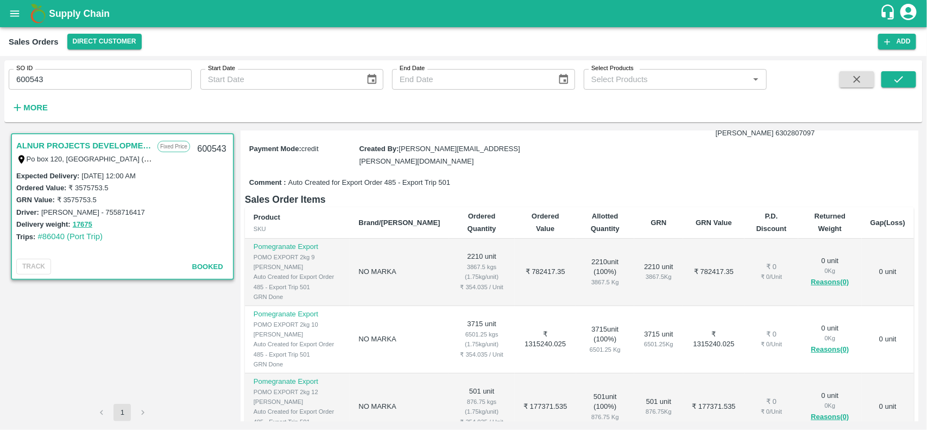
scroll to position [158, 0]
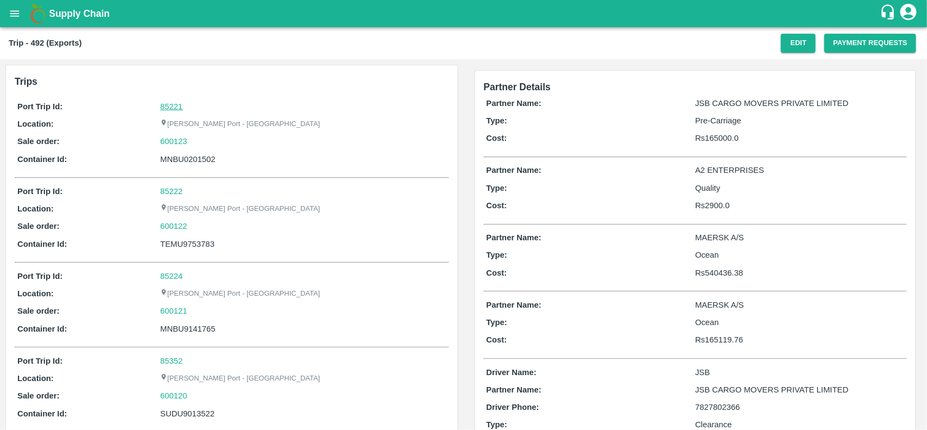
click at [174, 107] on link "85221" at bounding box center [171, 106] width 22 height 9
click at [197, 141] on div "600123" at bounding box center [303, 141] width 286 height 12
copy link "600123"
drag, startPoint x: 197, startPoint y: 141, endPoint x: 155, endPoint y: 145, distance: 42.0
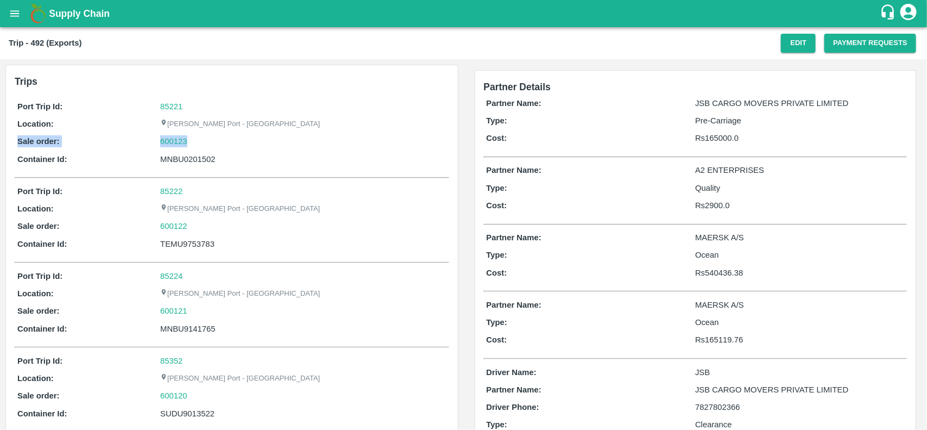
click at [155, 145] on div "Sale order: 600123" at bounding box center [231, 141] width 429 height 12
click at [174, 142] on link "600123" at bounding box center [173, 141] width 27 height 12
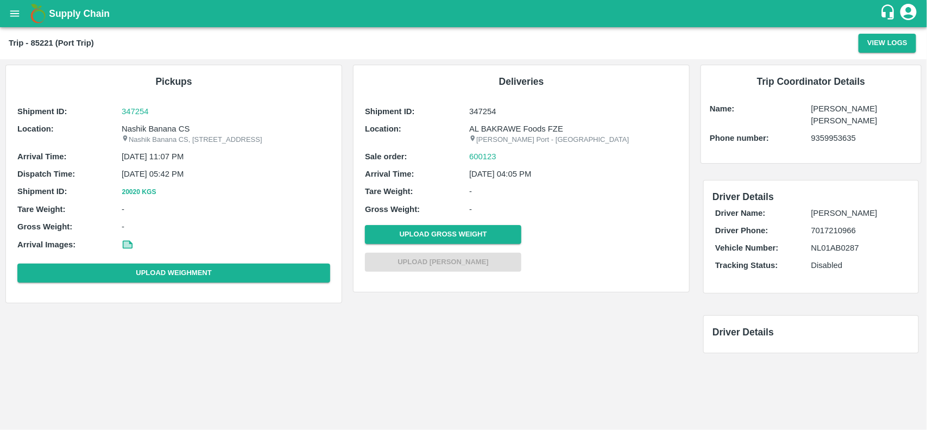
click at [160, 125] on p "Nashik Banana CS" at bounding box center [226, 129] width 209 height 12
copy p "Banana"
click at [160, 125] on p "Nashik Banana CS" at bounding box center [226, 129] width 209 height 12
copy p "Nashik Banana CS"
click at [160, 125] on p "Nashik Banana CS" at bounding box center [226, 129] width 209 height 12
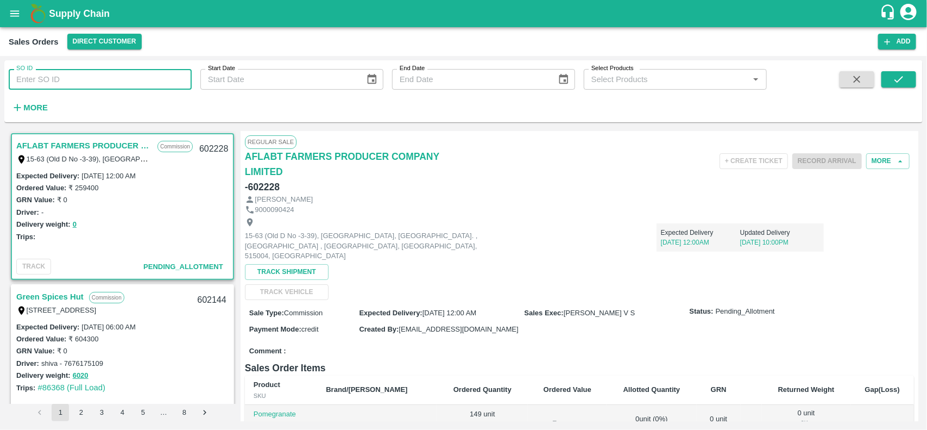
click at [104, 81] on input "SO ID" at bounding box center [100, 79] width 183 height 21
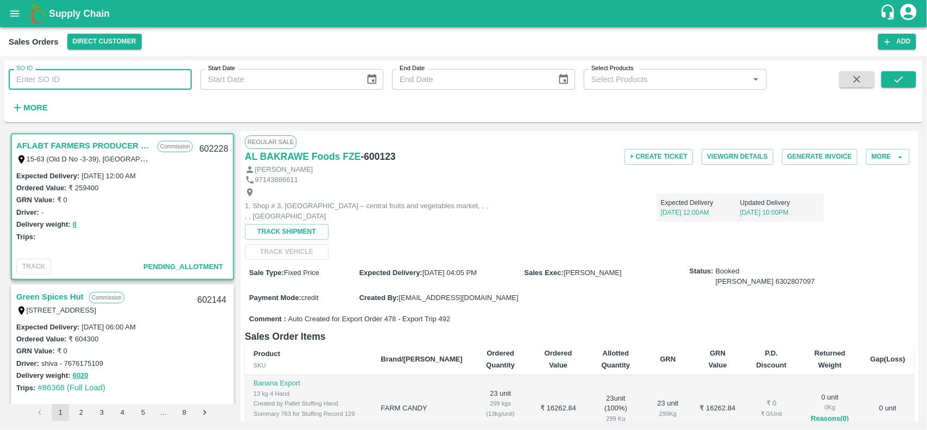
paste input "600123"
click at [104, 81] on input "600123" at bounding box center [100, 79] width 183 height 21
type input "600123"
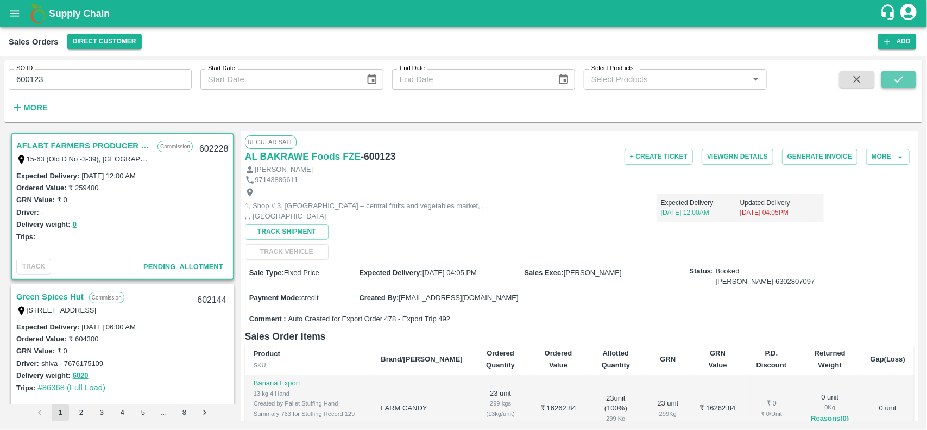
click at [905, 74] on icon "submit" at bounding box center [899, 79] width 12 height 12
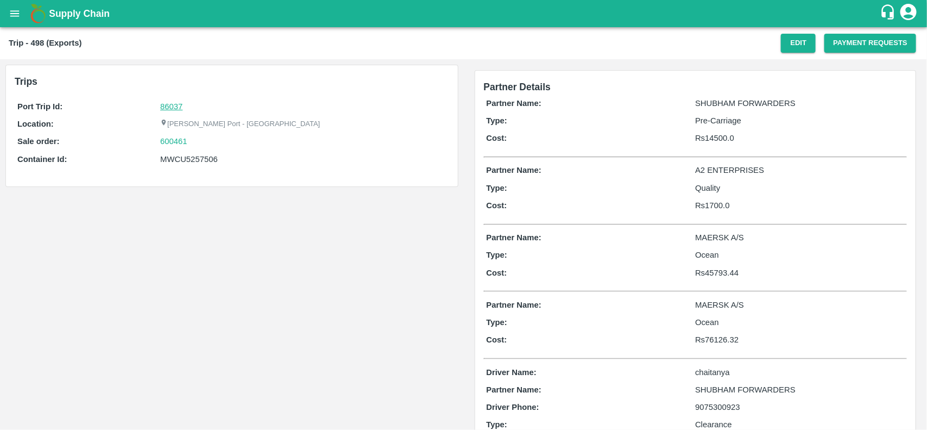
click at [181, 104] on link "86037" at bounding box center [171, 106] width 22 height 9
click at [198, 139] on div "600461" at bounding box center [303, 141] width 286 height 12
copy link "600461"
click at [198, 139] on div "600461" at bounding box center [303, 141] width 286 height 12
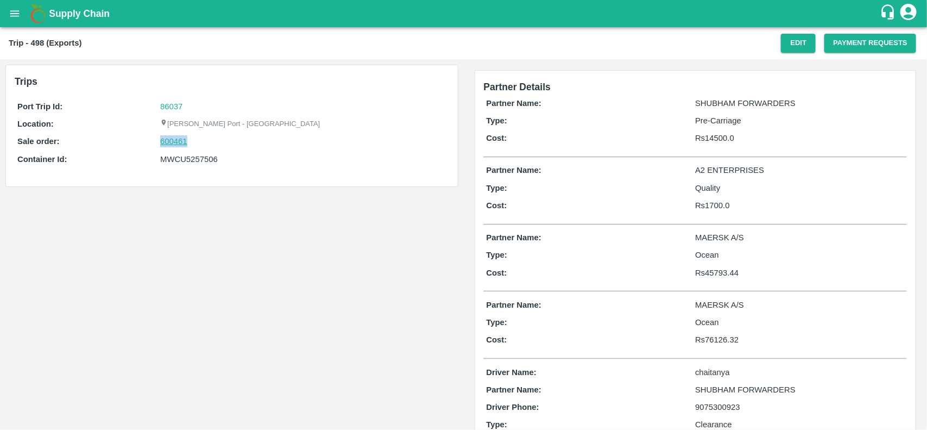
click at [164, 140] on link "600461" at bounding box center [173, 141] width 27 height 12
click at [208, 155] on div "MWCU5257506" at bounding box center [303, 159] width 286 height 12
copy div "MWCU5257506"
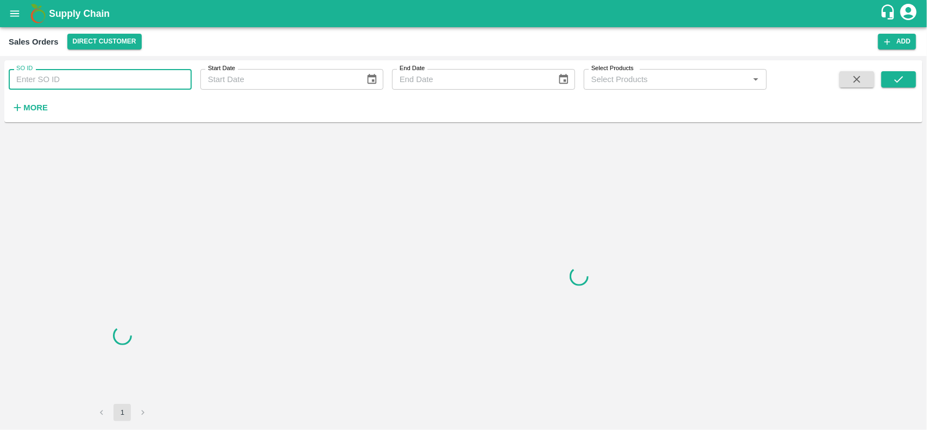
click at [90, 90] on input "SO ID" at bounding box center [100, 79] width 183 height 21
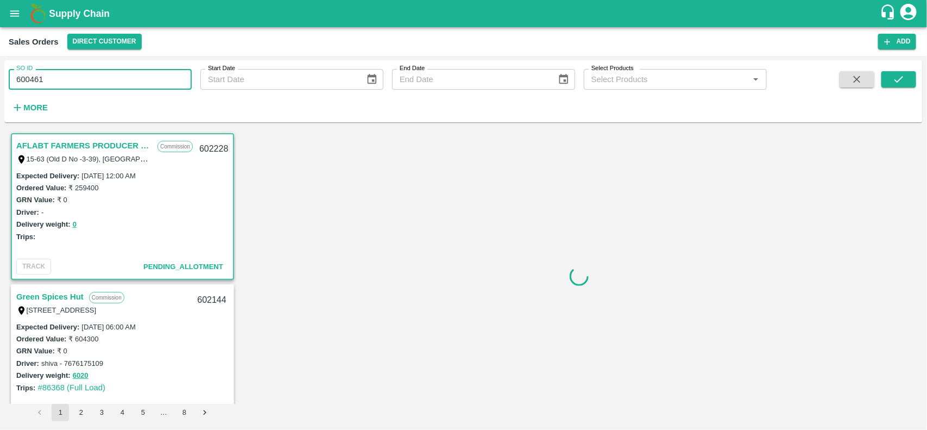
click at [90, 90] on input "600461" at bounding box center [100, 79] width 183 height 21
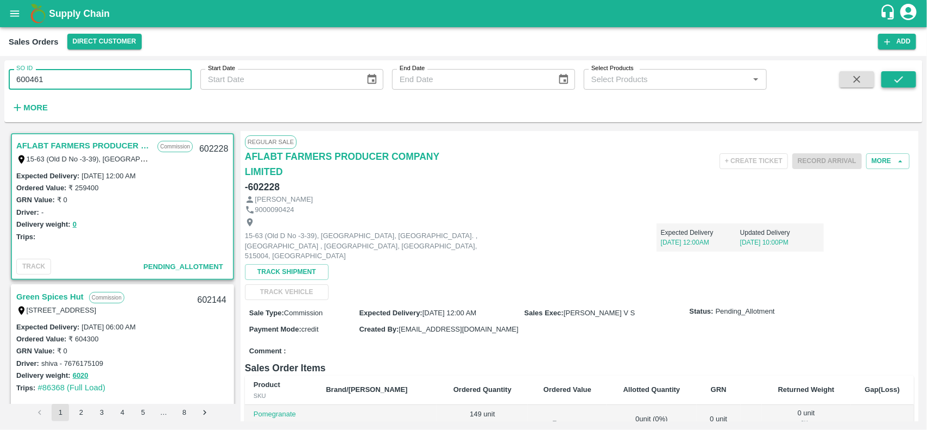
type input "600461"
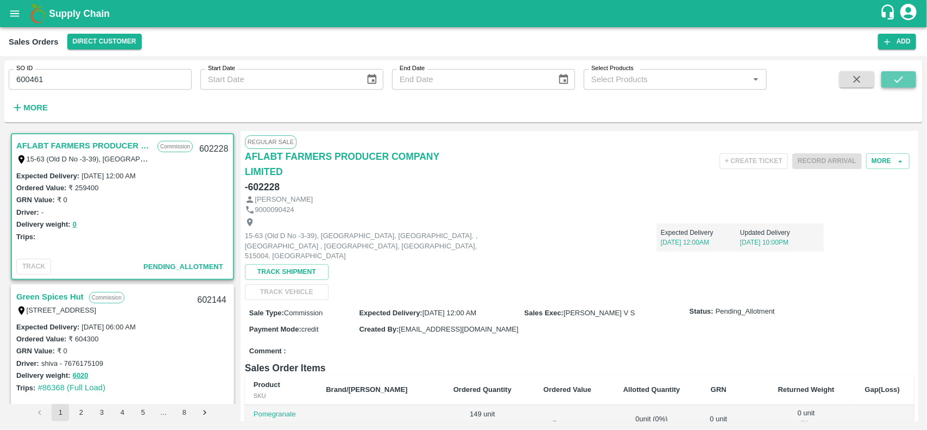
click at [890, 76] on button "submit" at bounding box center [899, 79] width 35 height 16
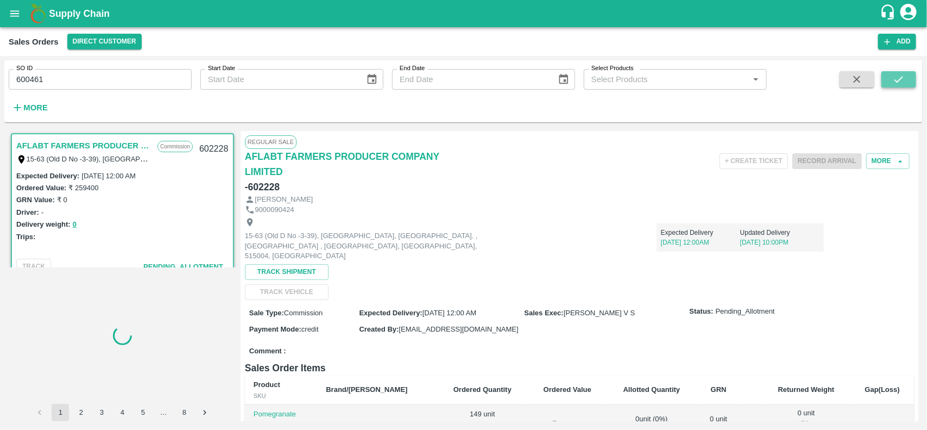
click at [901, 85] on button "submit" at bounding box center [899, 79] width 35 height 16
